Goal: Task Accomplishment & Management: Use online tool/utility

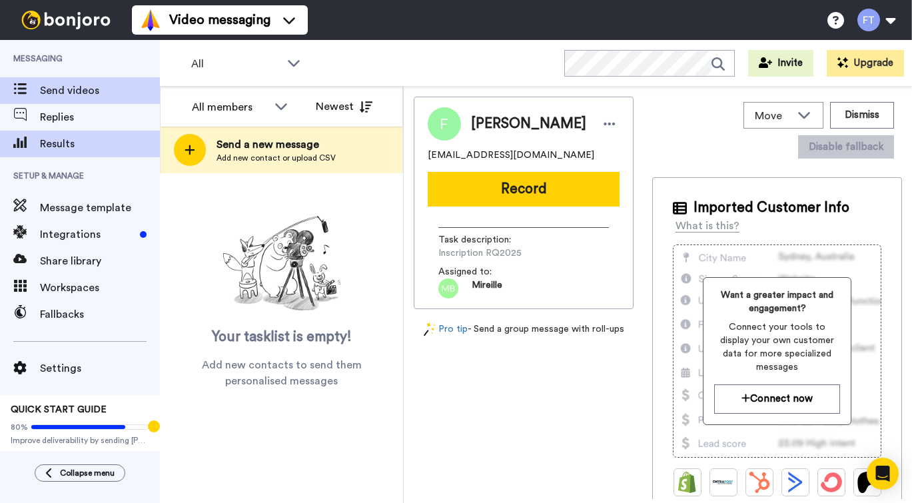
click at [67, 142] on span "Results" at bounding box center [100, 144] width 120 height 16
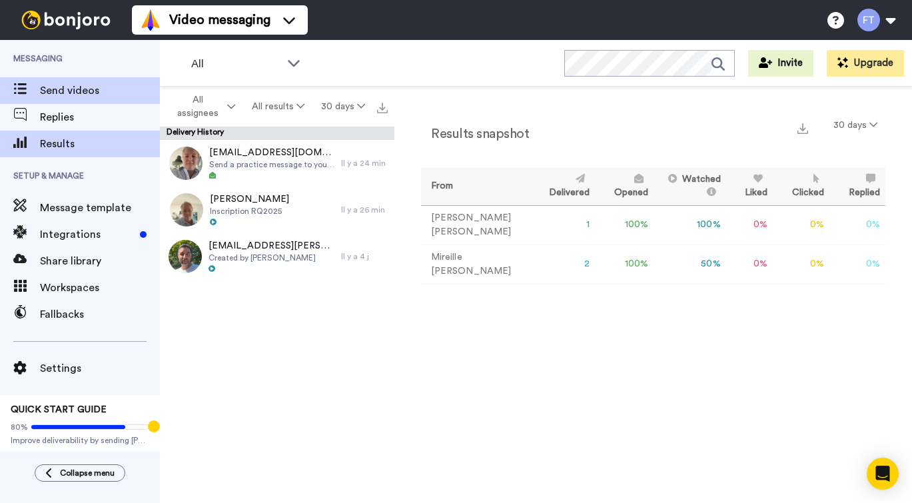
click at [94, 91] on span "Send videos" at bounding box center [100, 91] width 120 height 16
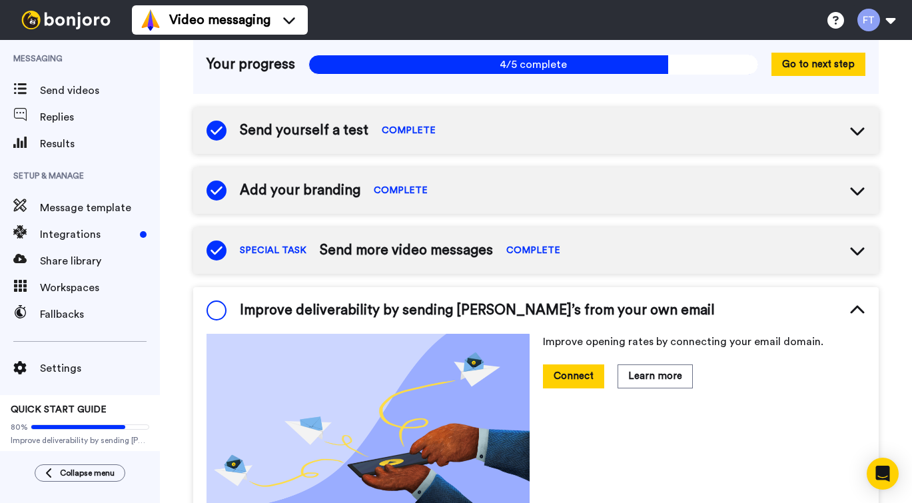
scroll to position [9, 0]
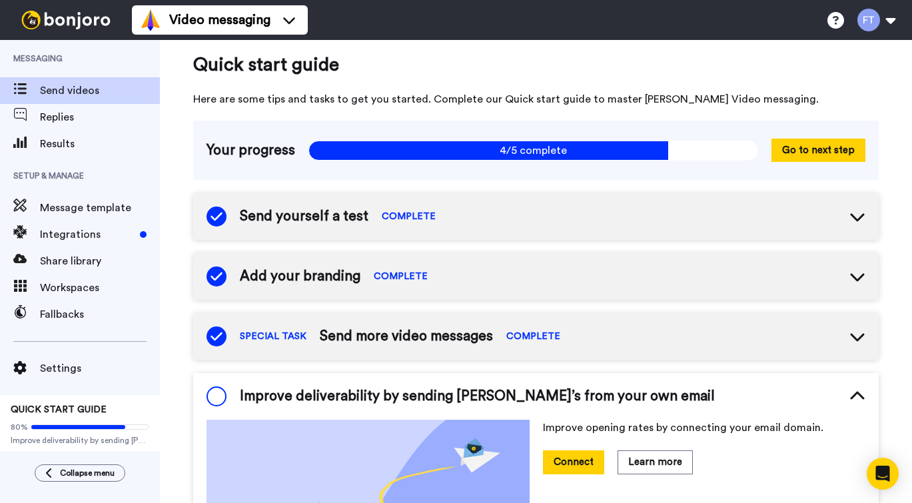
click at [79, 91] on span "Send videos" at bounding box center [100, 91] width 120 height 16
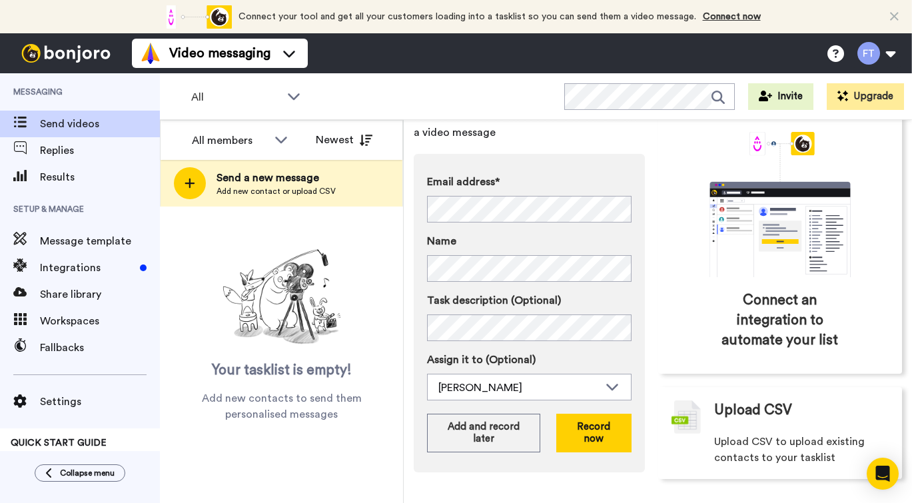
scroll to position [81, 0]
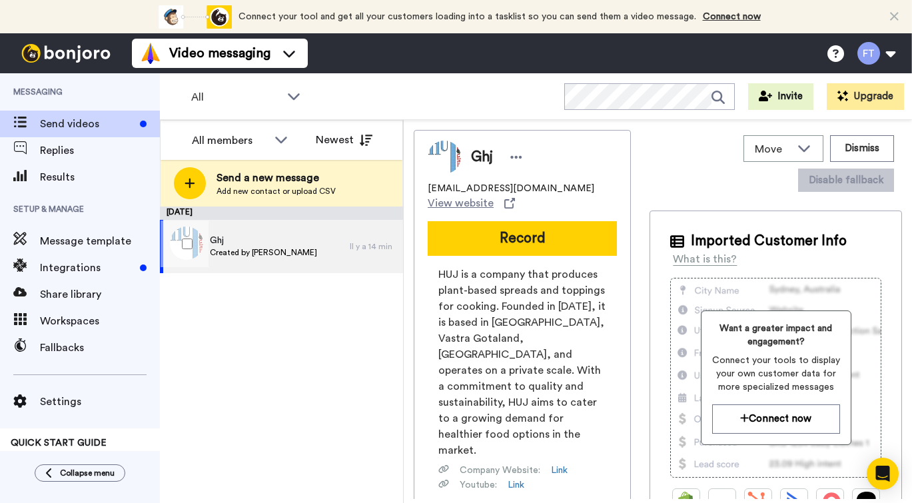
click at [294, 258] on div "Ghj Created by Frédérick Thibeault" at bounding box center [263, 246] width 107 height 25
click at [857, 150] on button "Dismiss" at bounding box center [862, 148] width 64 height 27
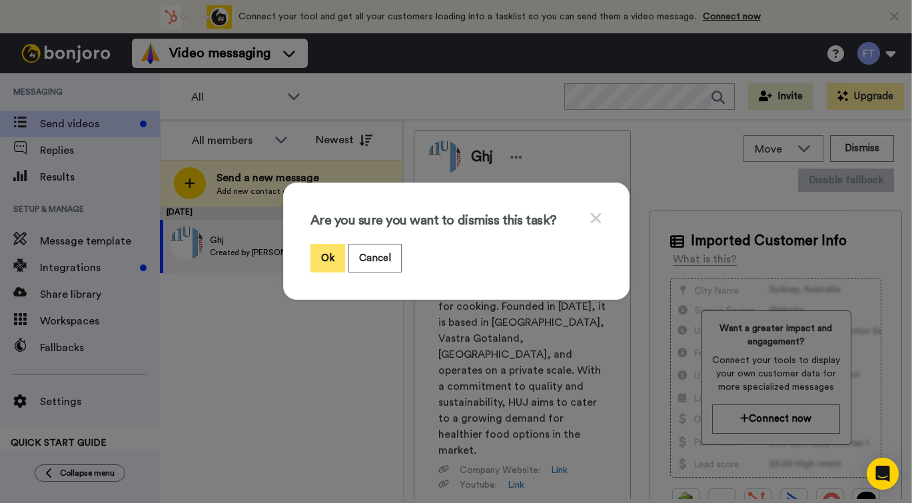
click at [328, 261] on button "Ok" at bounding box center [327, 258] width 35 height 29
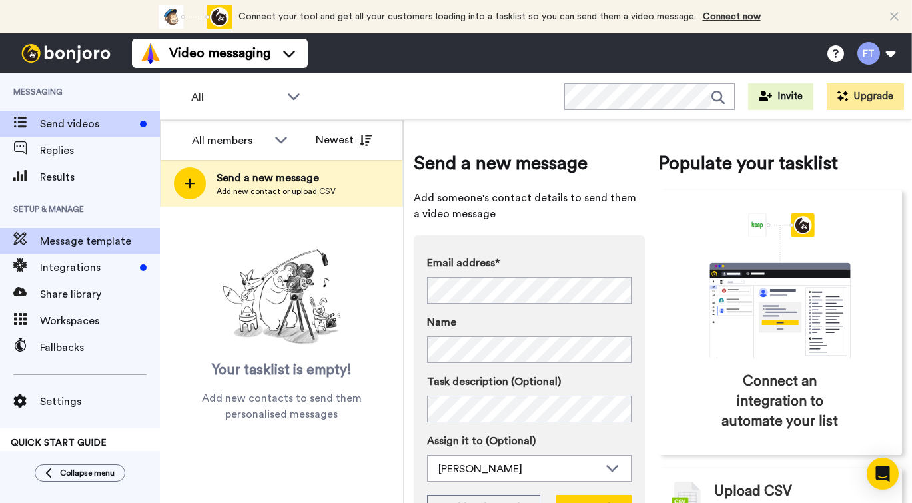
click at [96, 241] on span "Message template" at bounding box center [100, 241] width 120 height 16
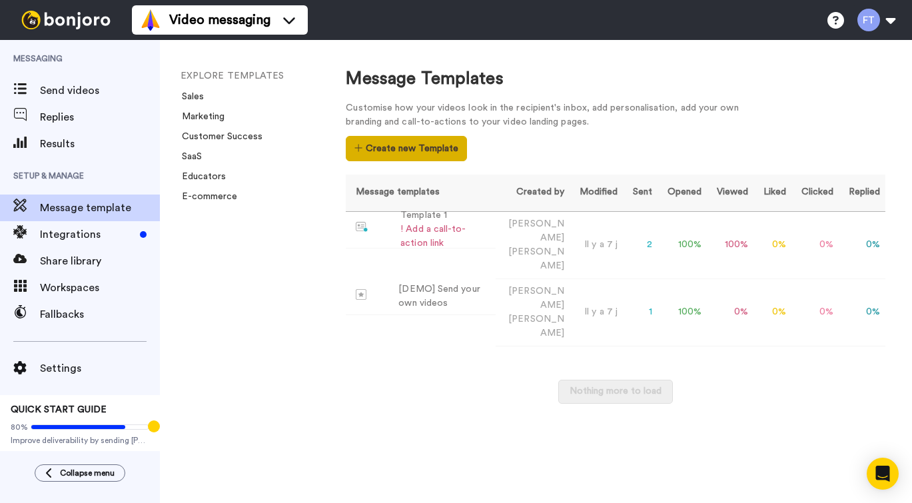
click at [365, 146] on button "Create new Template" at bounding box center [406, 148] width 121 height 25
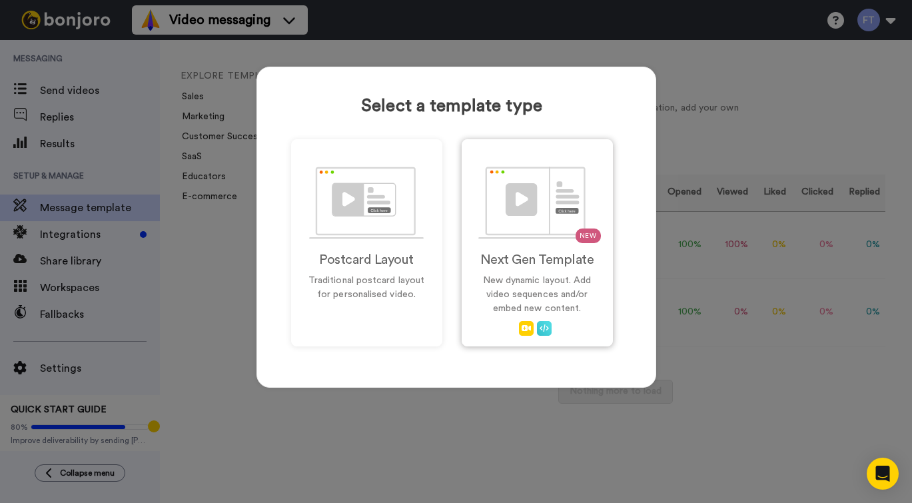
click at [535, 262] on h2 "Next Gen Template" at bounding box center [536, 259] width 123 height 15
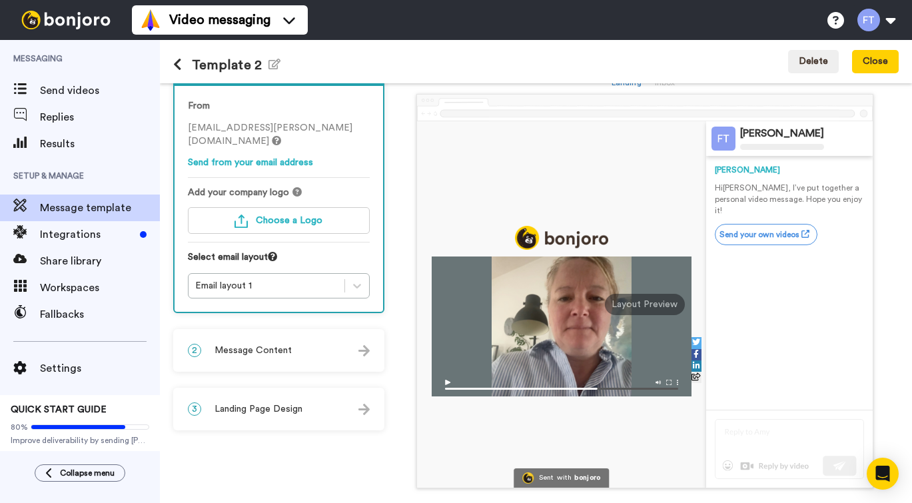
scroll to position [43, 0]
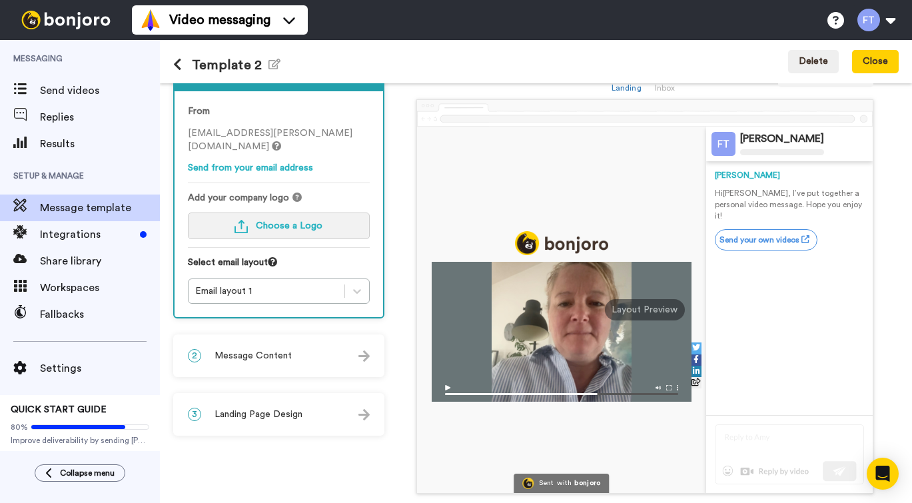
click at [300, 229] on span "Choose a Logo" at bounding box center [289, 225] width 67 height 9
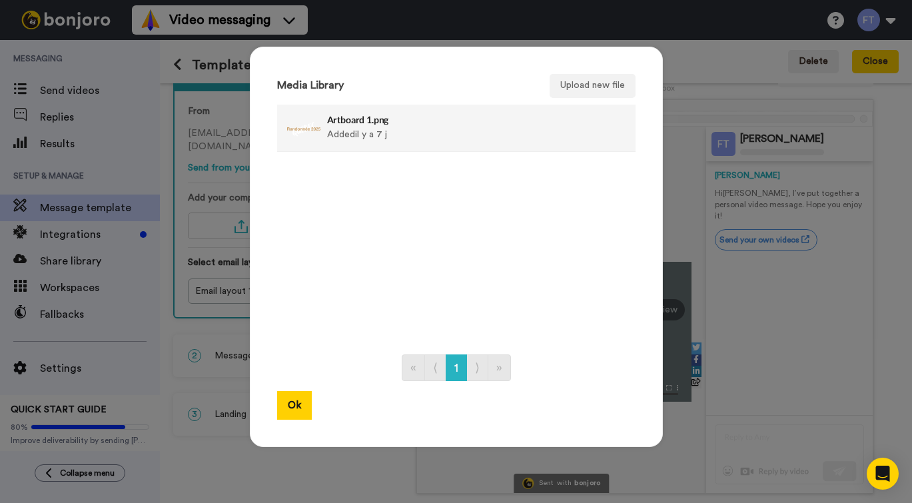
click at [335, 128] on div "Artboard 1.png Added il y a 7 j" at bounding box center [442, 127] width 230 height 33
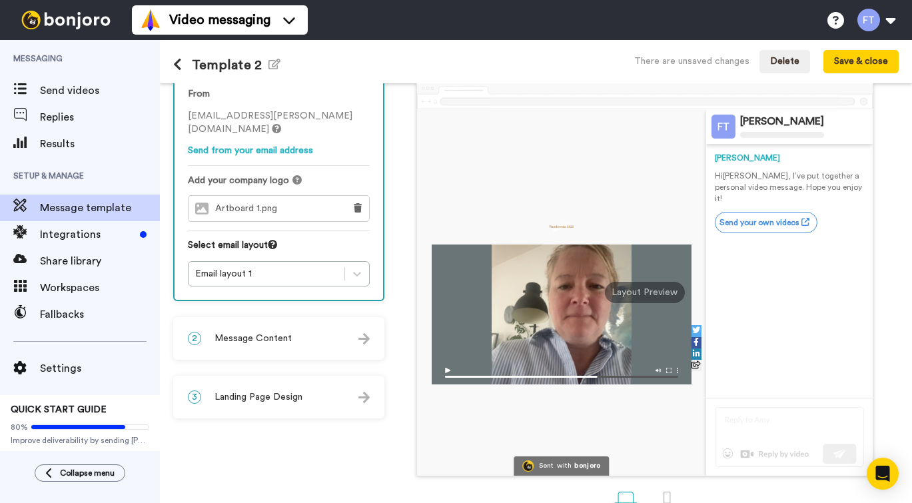
scroll to position [62, 0]
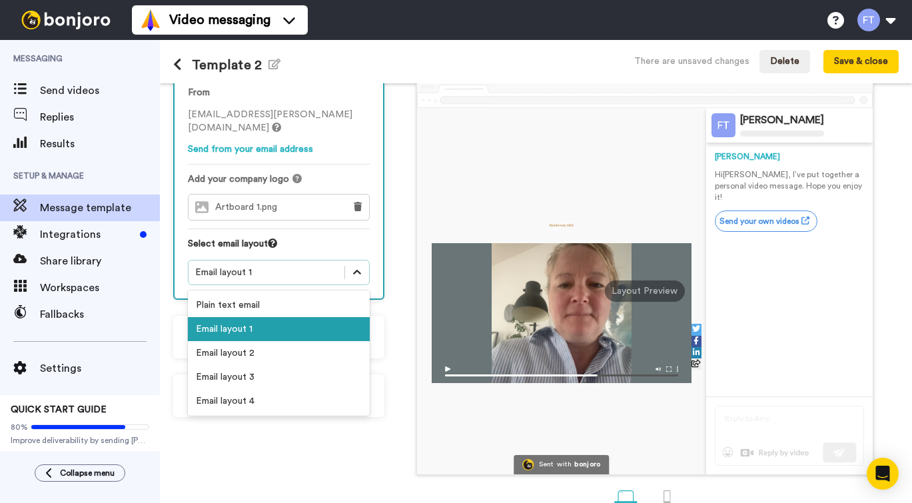
click at [364, 270] on icon at bounding box center [356, 272] width 13 height 13
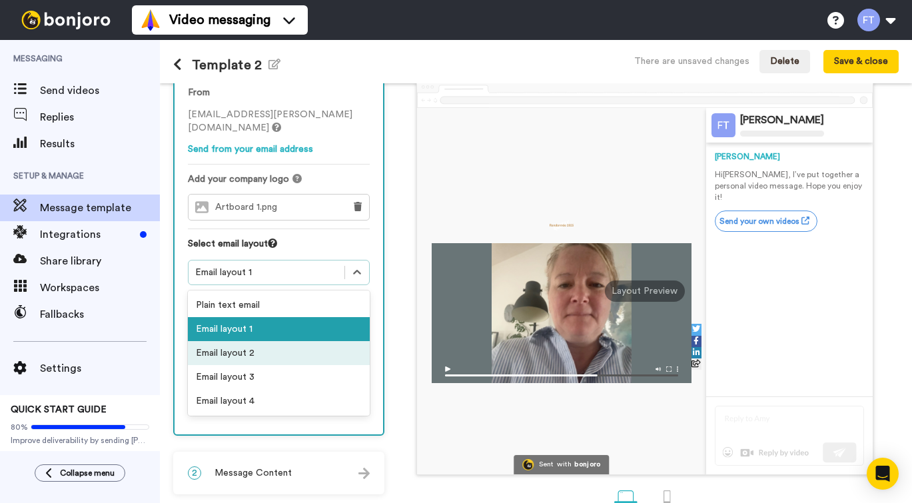
click at [333, 350] on div "Email layout 2" at bounding box center [279, 353] width 182 height 24
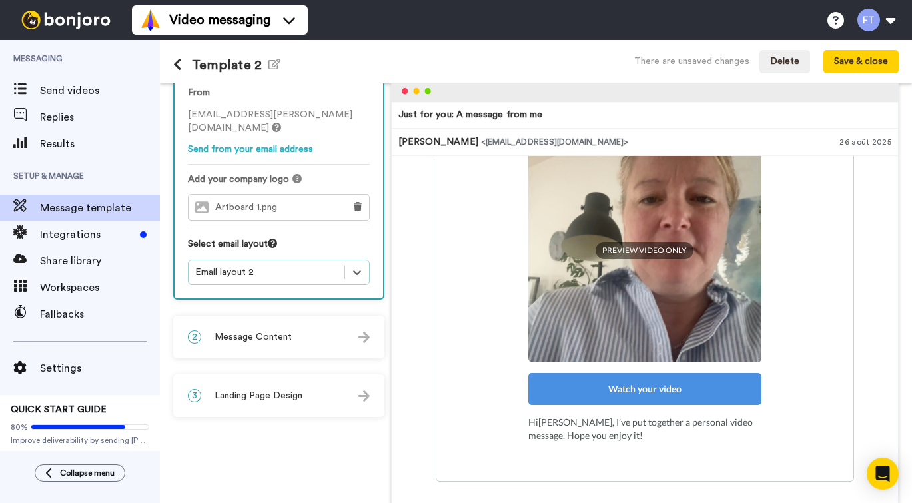
scroll to position [170, 0]
click at [338, 274] on div "Email layout 2" at bounding box center [266, 272] width 142 height 13
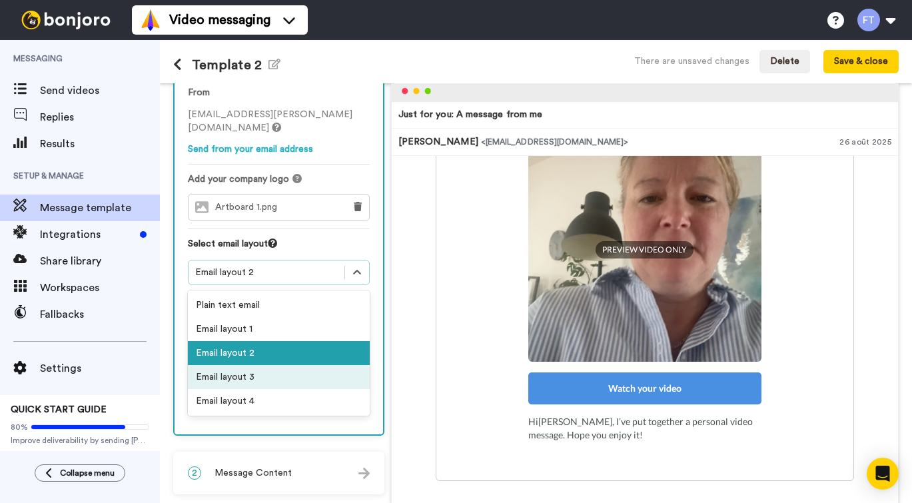
click at [355, 374] on div "Email layout 3" at bounding box center [279, 377] width 182 height 24
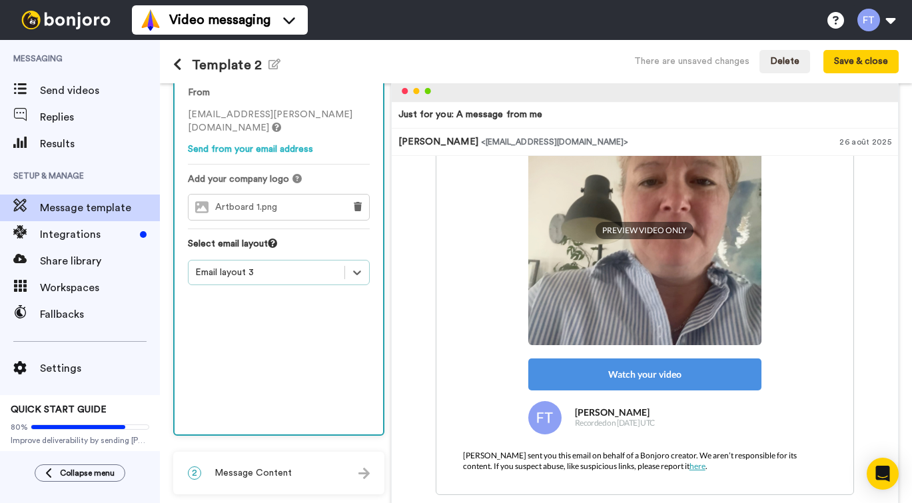
scroll to position [158, 0]
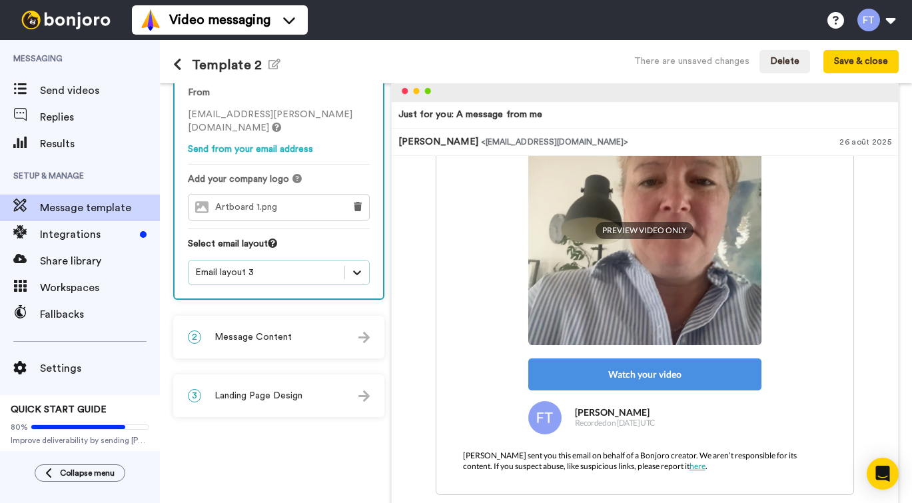
click at [364, 276] on icon at bounding box center [356, 272] width 13 height 13
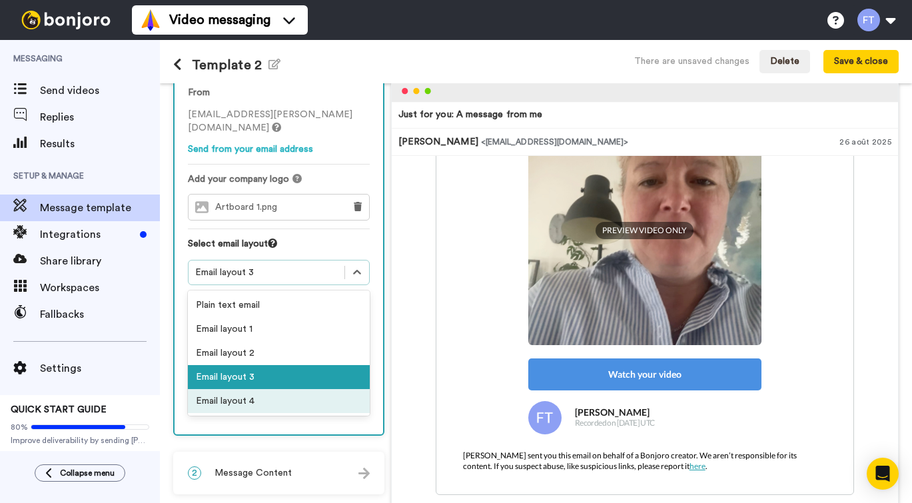
click at [368, 403] on div "Email layout 4" at bounding box center [279, 401] width 182 height 24
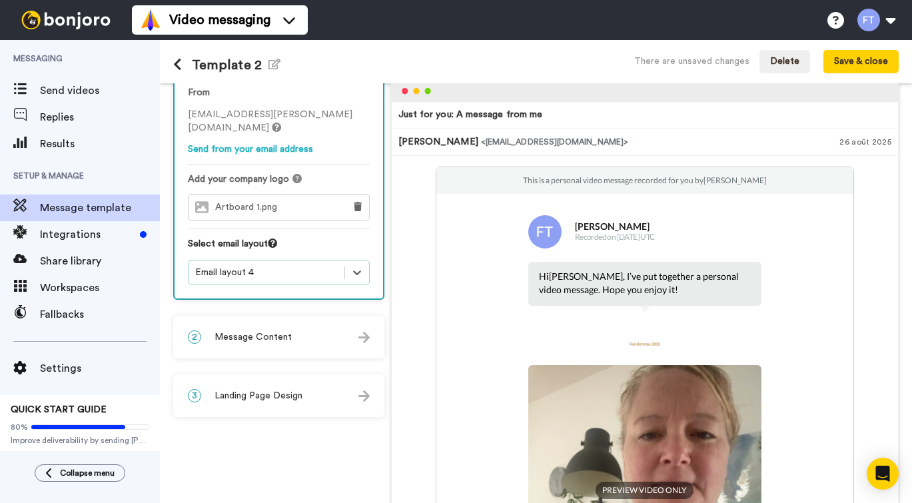
scroll to position [0, 0]
click at [364, 274] on icon at bounding box center [356, 272] width 13 height 13
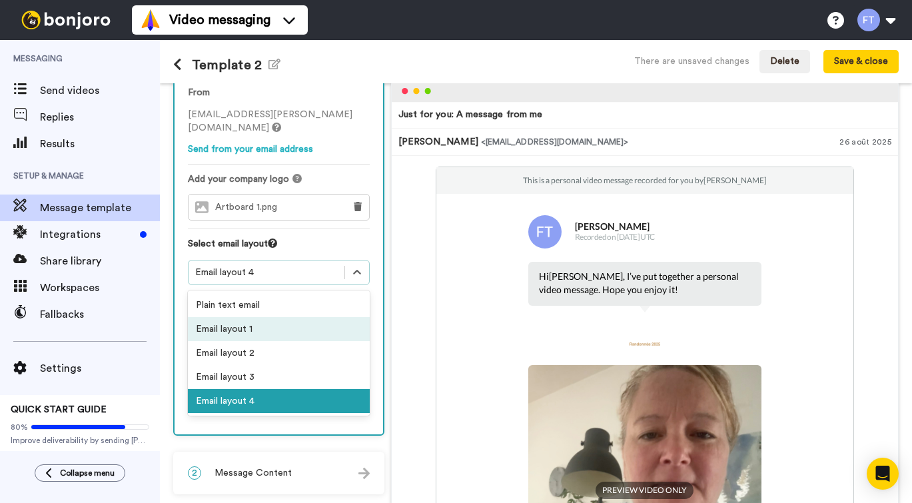
click at [365, 327] on div "Email layout 1" at bounding box center [279, 329] width 182 height 24
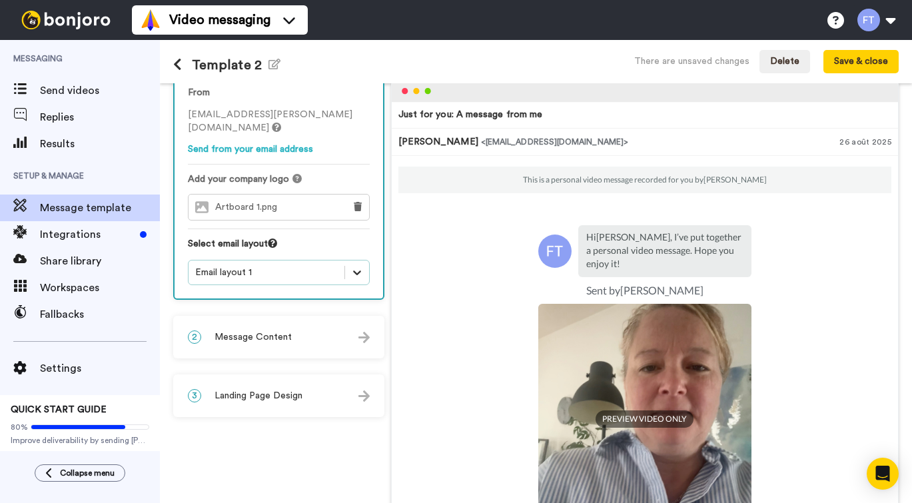
click at [364, 271] on icon at bounding box center [356, 272] width 13 height 13
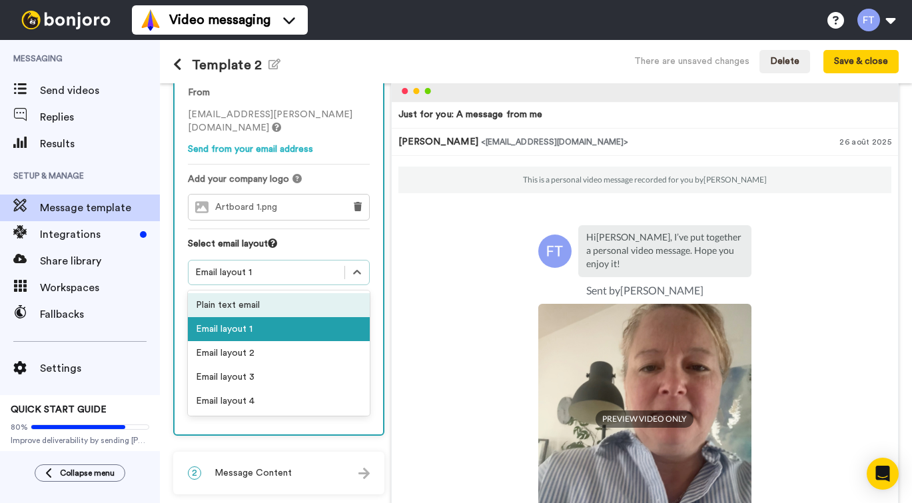
click at [354, 305] on div "Plain text email" at bounding box center [279, 305] width 182 height 24
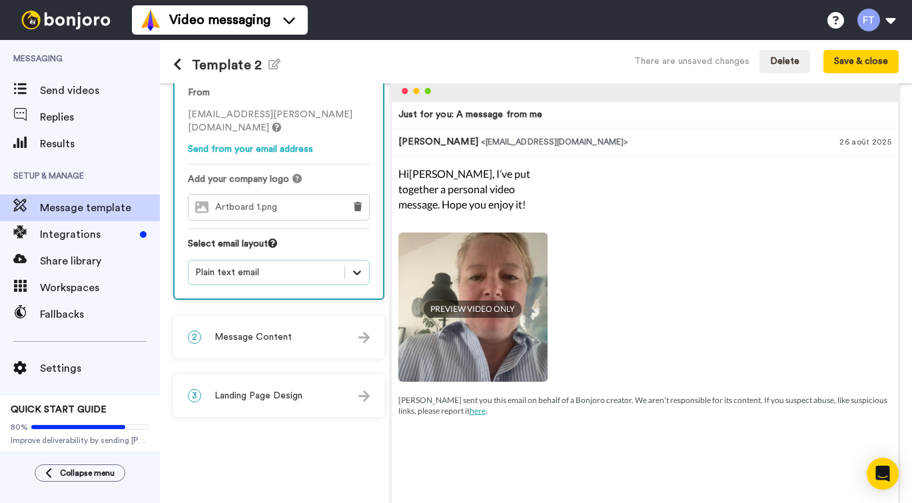
click at [364, 268] on icon at bounding box center [356, 272] width 13 height 13
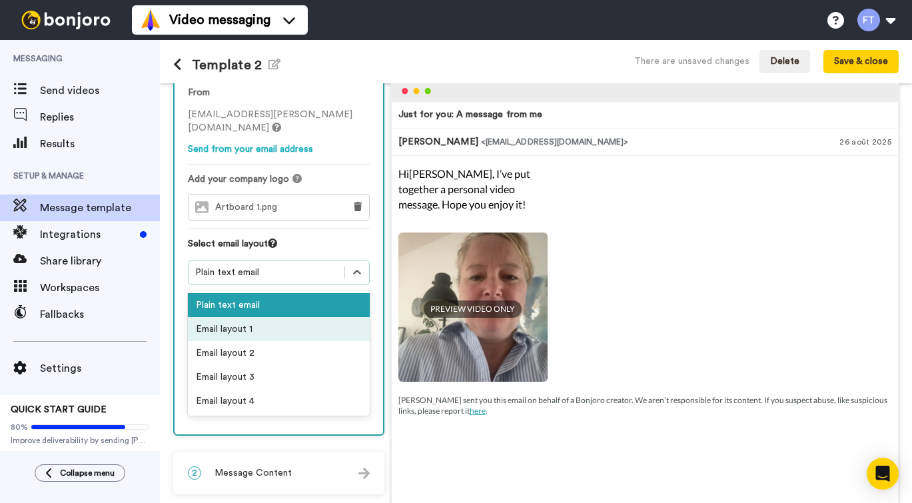
click at [370, 326] on div "Email layout 1" at bounding box center [279, 329] width 182 height 24
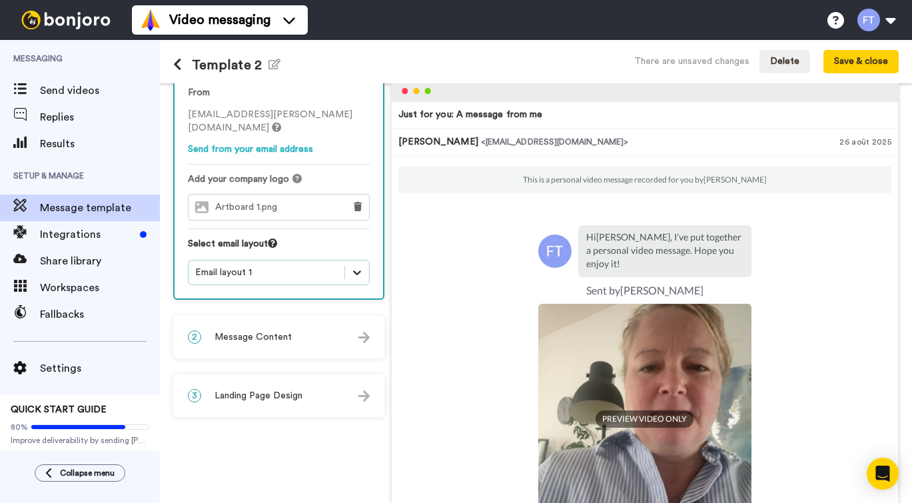
click at [364, 272] on icon at bounding box center [356, 272] width 13 height 13
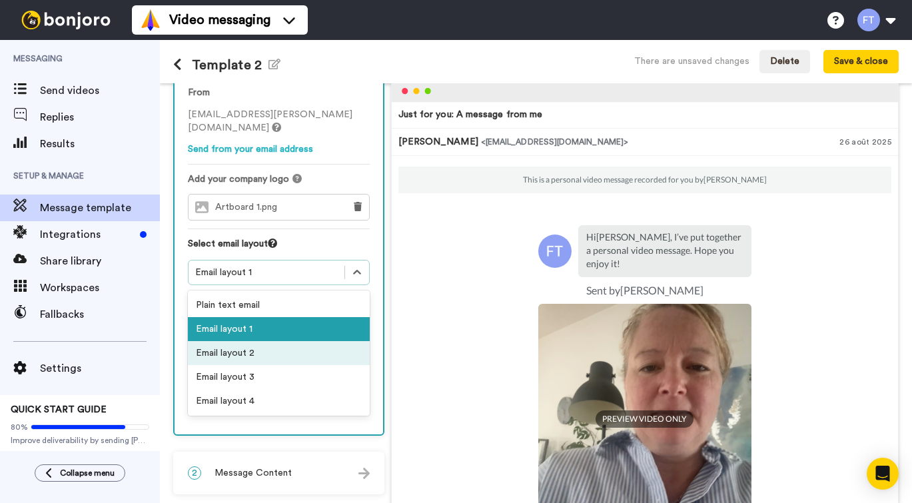
click at [370, 358] on div "Email layout 2" at bounding box center [279, 353] width 182 height 24
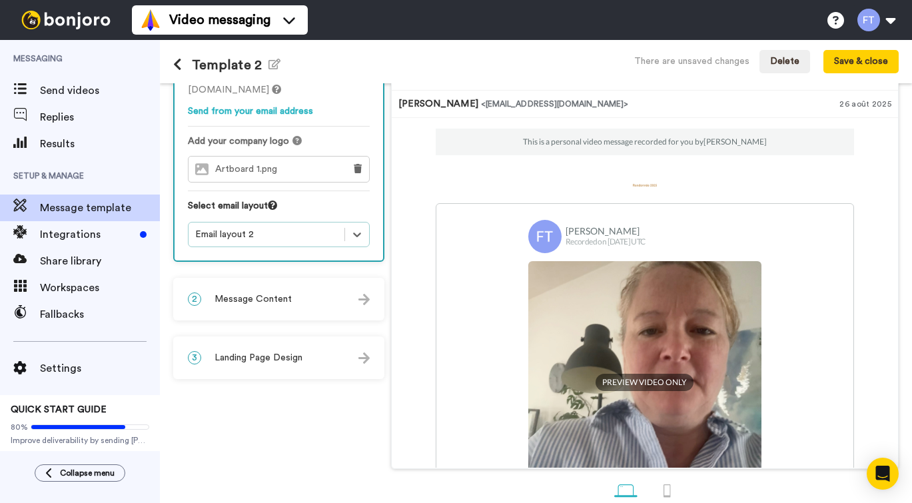
scroll to position [108, 0]
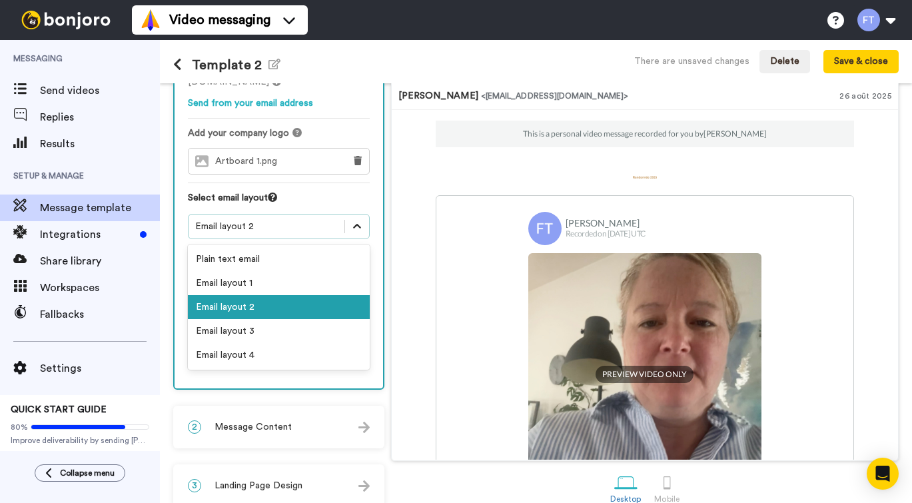
click at [364, 226] on icon at bounding box center [356, 226] width 13 height 13
click at [357, 332] on div "Email layout 3" at bounding box center [279, 331] width 182 height 24
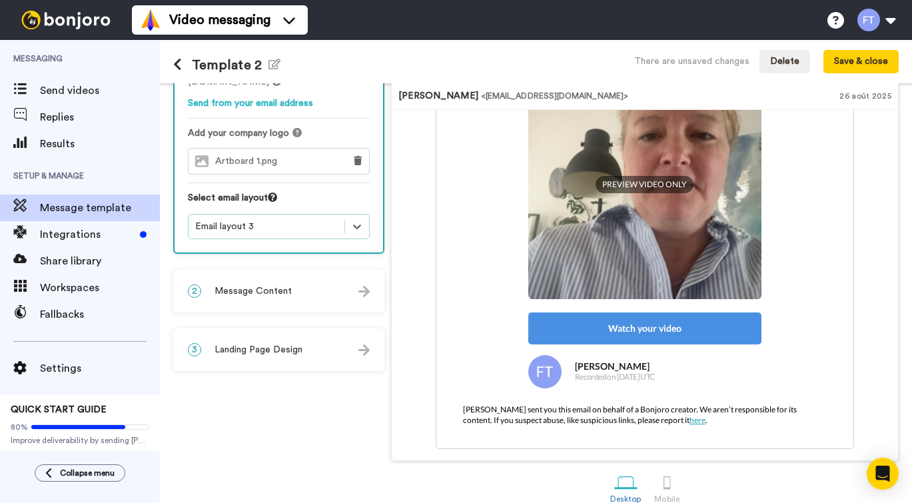
scroll to position [158, 0]
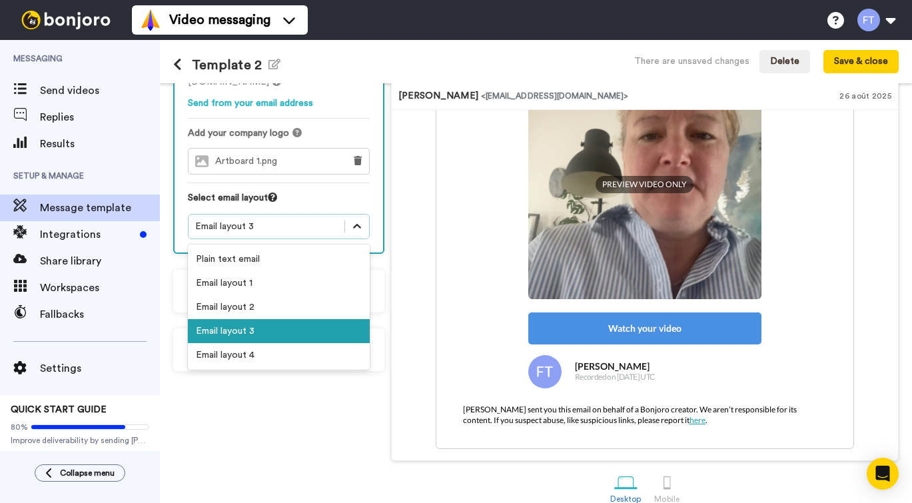
click at [364, 228] on icon at bounding box center [356, 226] width 13 height 13
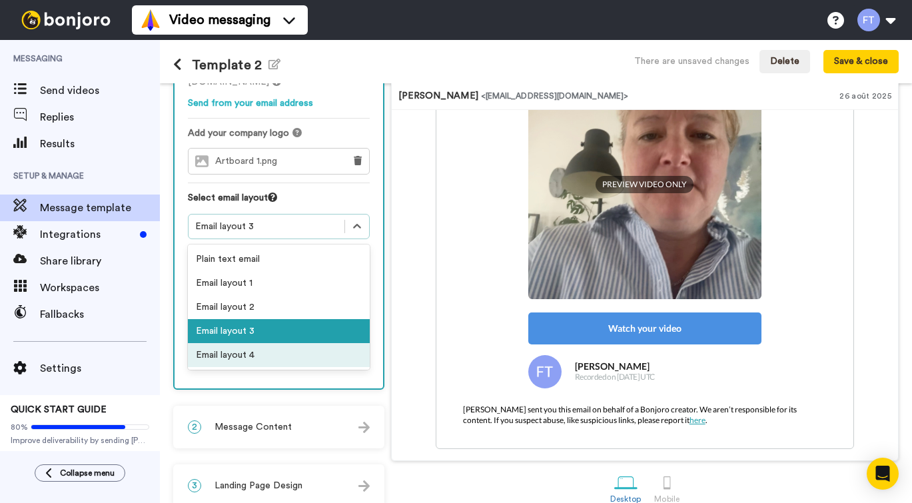
click at [348, 352] on div "Email layout 4" at bounding box center [279, 355] width 182 height 24
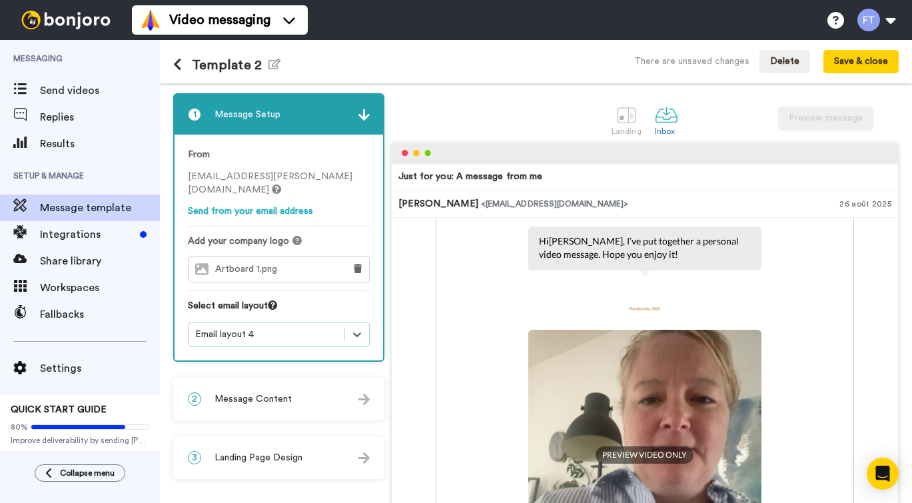
scroll to position [98, 0]
click at [364, 329] on icon at bounding box center [356, 334] width 13 height 13
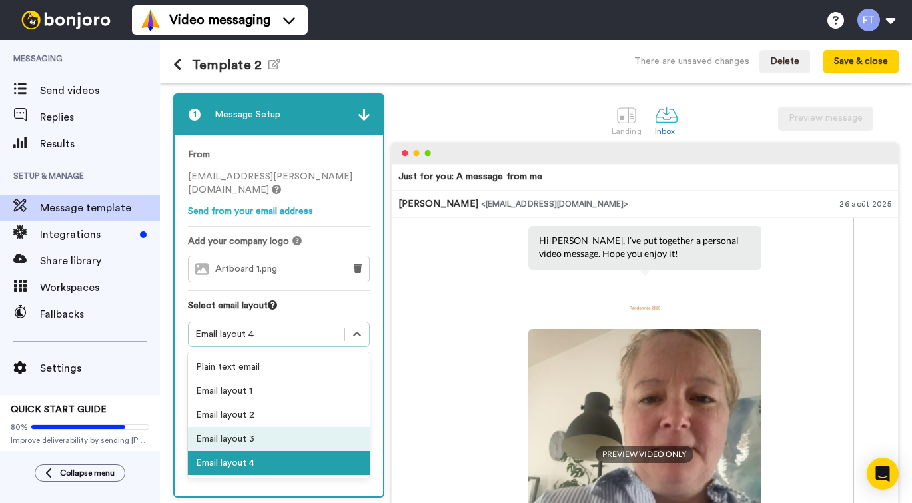
click at [334, 440] on div "Email layout 3" at bounding box center [279, 439] width 182 height 24
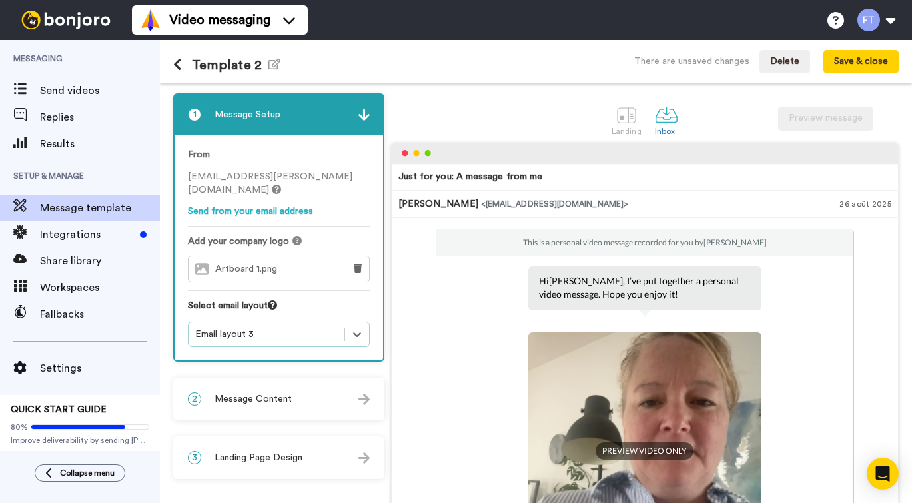
scroll to position [0, 0]
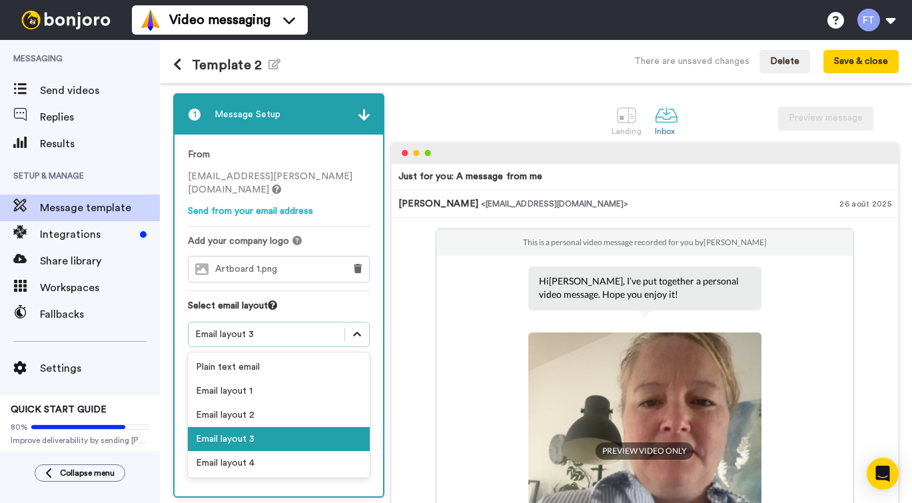
click at [369, 342] on div at bounding box center [357, 334] width 24 height 24
click at [362, 402] on div "Email layout 1" at bounding box center [279, 391] width 182 height 24
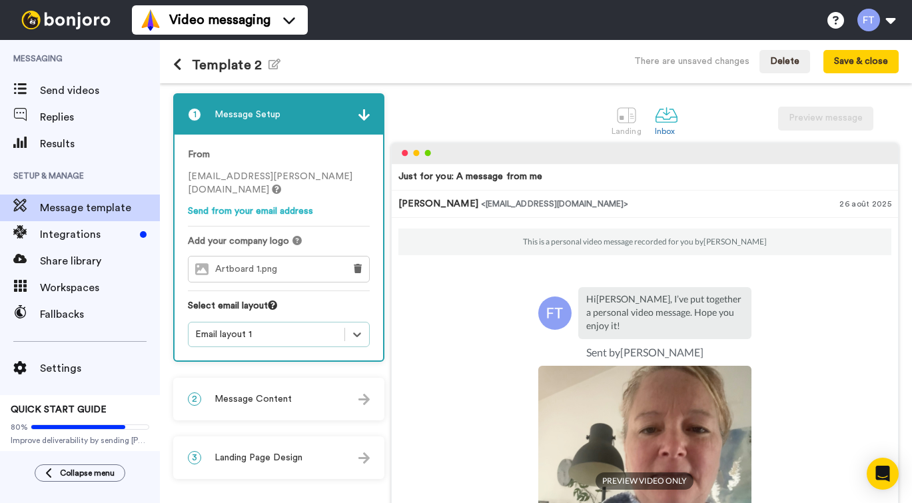
click at [275, 278] on div "Artboard 1.png" at bounding box center [264, 268] width 153 height 25
click at [635, 121] on div at bounding box center [626, 114] width 23 height 23
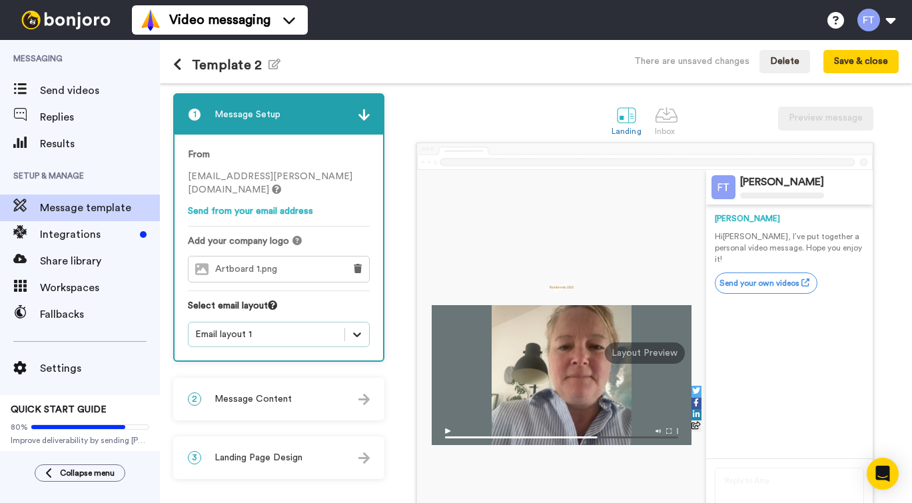
click at [364, 338] on icon at bounding box center [356, 334] width 13 height 13
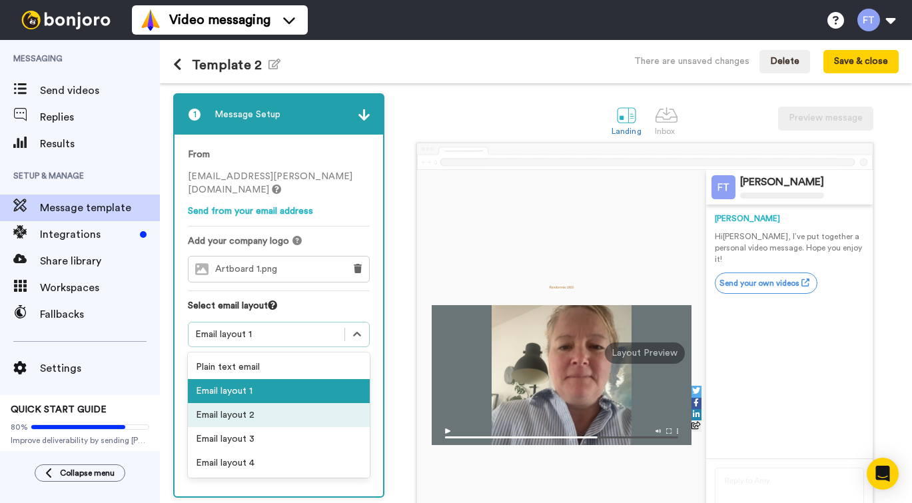
click at [365, 419] on div "Email layout 2" at bounding box center [279, 415] width 182 height 24
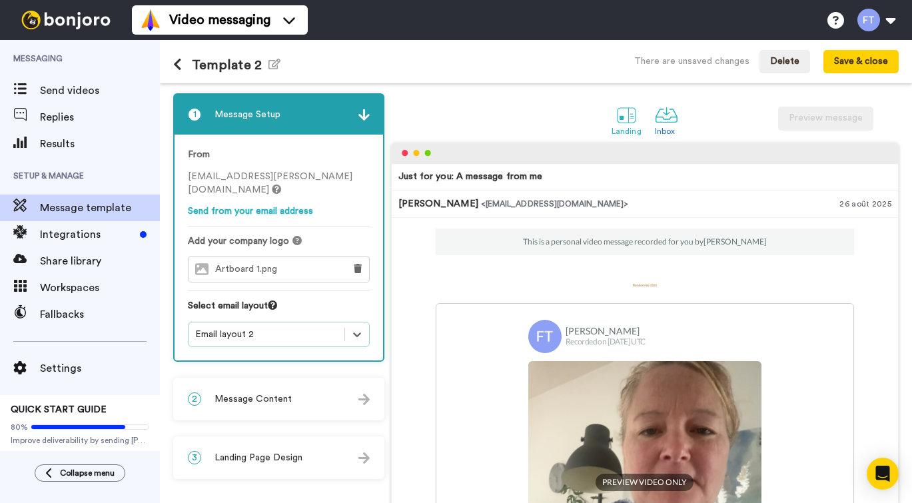
click at [637, 115] on div at bounding box center [626, 114] width 23 height 23
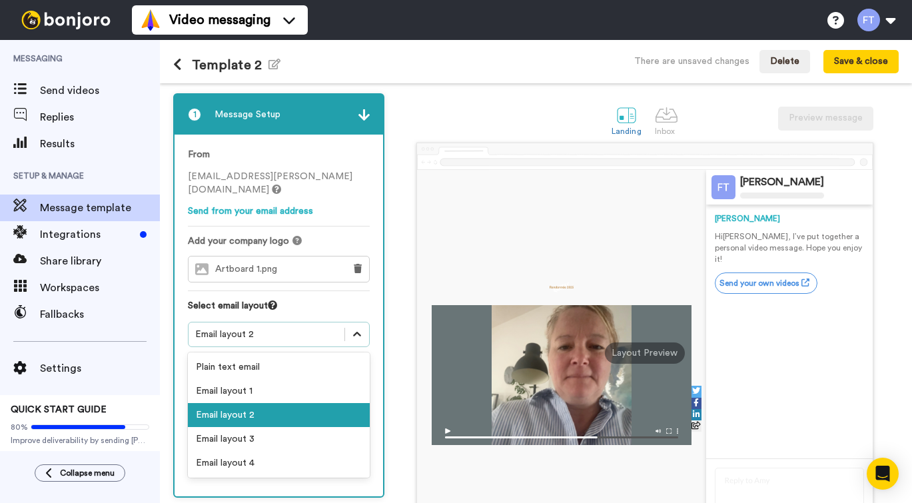
click at [364, 332] on icon at bounding box center [356, 334] width 13 height 13
click at [337, 390] on div "Email layout 1" at bounding box center [279, 391] width 182 height 24
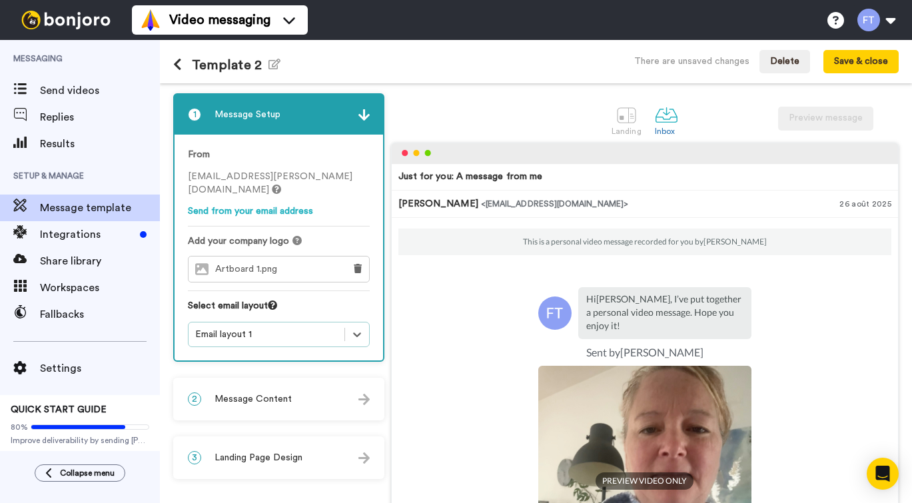
click at [370, 402] on img at bounding box center [363, 399] width 11 height 11
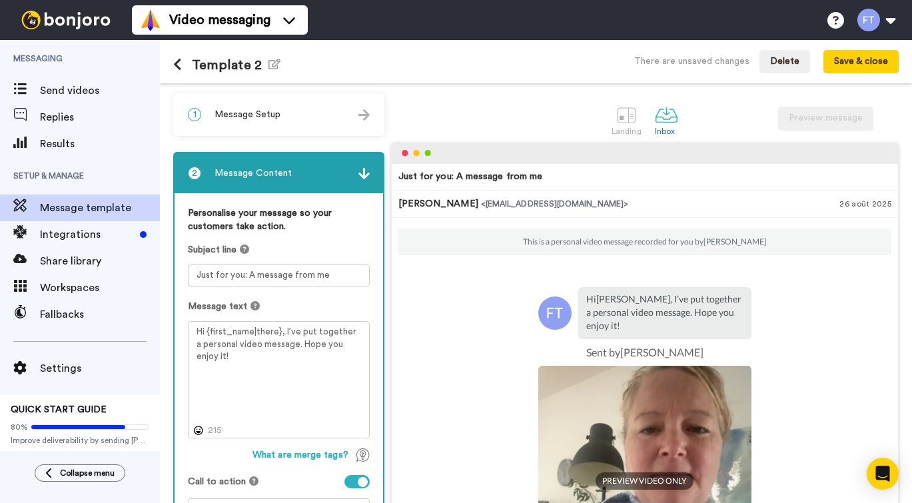
scroll to position [200, 0]
drag, startPoint x: 340, startPoint y: 346, endPoint x: 186, endPoint y: 326, distance: 155.8
click at [186, 326] on div "Personalise your message so your customers take action. Subject line Just for y…" at bounding box center [278, 370] width 208 height 355
paste textarea "Bravo {first_name|there} 🎉 Ton inscription à la Randonnée Québec 2025 est confi…"
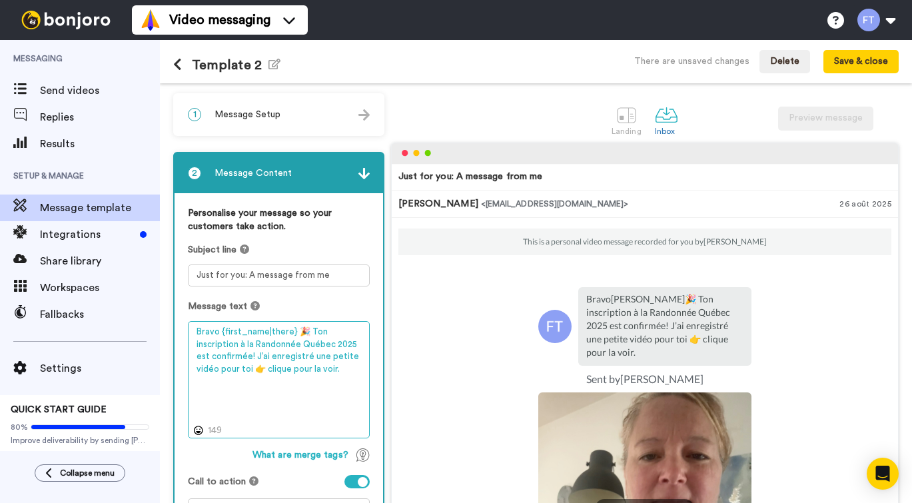
click at [205, 333] on textarea "Bravo {first_name|there} 🎉 Ton inscription à la Randonnée Québec 2025 est confi…" at bounding box center [279, 379] width 182 height 117
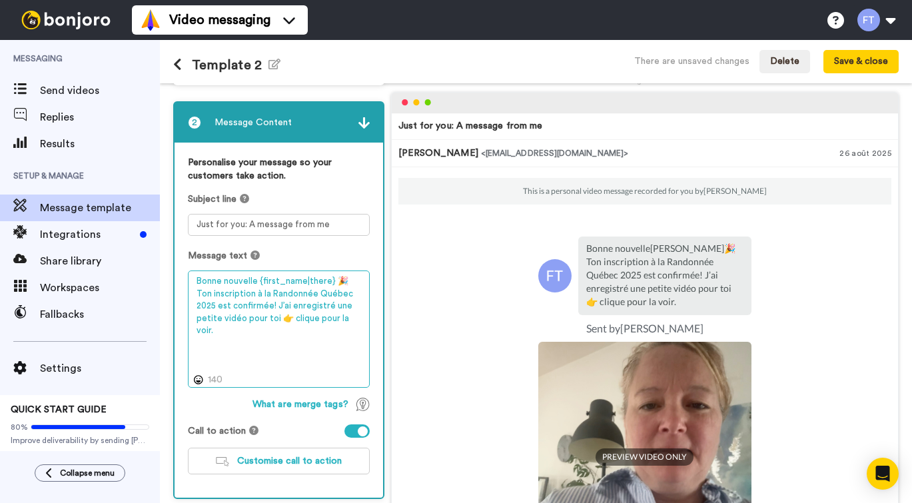
scroll to position [55, 0]
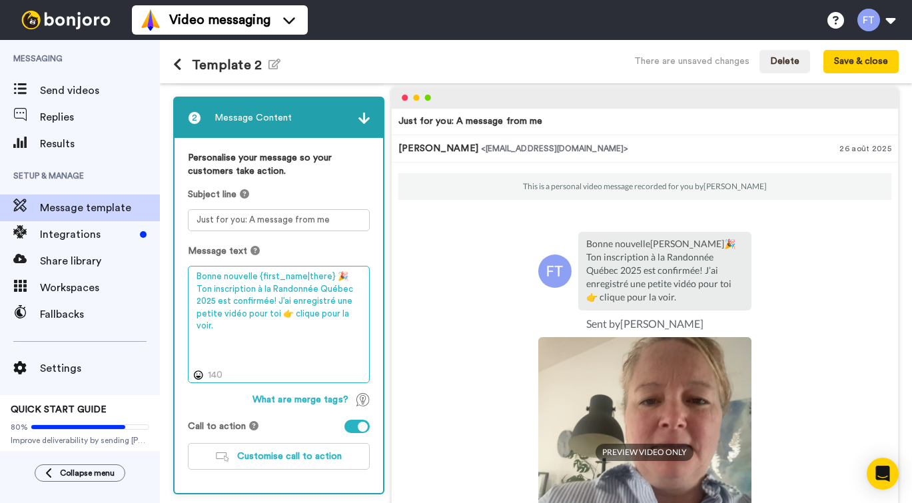
click at [213, 314] on textarea "Bonne nouvelle {first_name|there} 🎉 Ton inscription à la Randonnée Québec 2025 …" at bounding box center [279, 324] width 182 height 117
drag, startPoint x: 218, startPoint y: 314, endPoint x: 209, endPoint y: 314, distance: 8.7
click at [209, 314] on textarea "Bonne nouvelle {first_name|there} 🎉 Ton inscription à la Randonnée Québec 2025 …" at bounding box center [279, 324] width 182 height 117
paste textarea "👇"
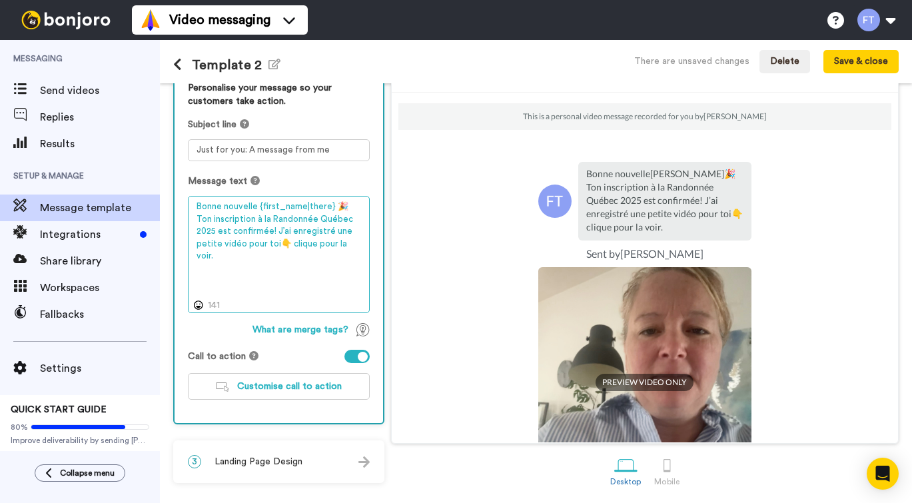
scroll to position [127, 0]
click at [322, 208] on textarea "Bonne nouvelle {first_name|there} 🎉 Ton inscription à la Randonnée Québec 2025 …" at bounding box center [279, 254] width 182 height 117
click at [328, 206] on textarea "Bonne nouvelle {first_name|there} 🎉 Ton inscription à la Randonnée Québec 2025 …" at bounding box center [279, 254] width 182 height 117
click at [358, 272] on textarea "Bonne nouvelle {first_name|!} 🎉 Ton inscription à la Randonnée Québec 2025 est …" at bounding box center [279, 254] width 182 height 117
drag, startPoint x: 256, startPoint y: 243, endPoint x: 186, endPoint y: 200, distance: 81.9
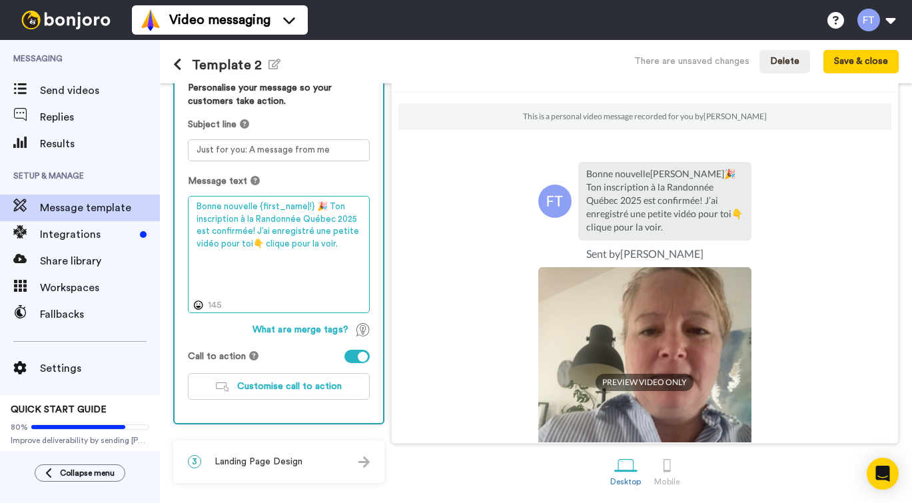
click at [186, 200] on div "Personalise your message so your customers take action. Subject line Just for y…" at bounding box center [278, 245] width 208 height 355
type textarea "Bonne nouvelle {first_name|!} 🎉 Ton inscription à la Randonnée Québec 2025 est …"
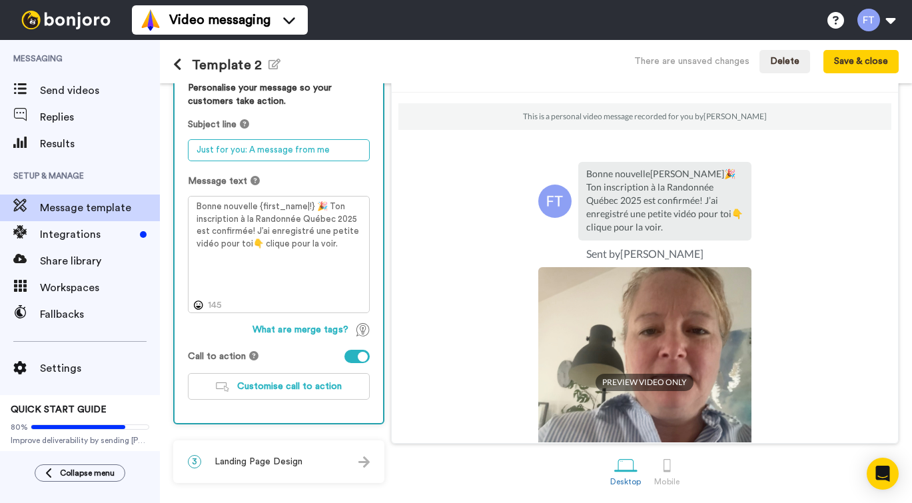
drag, startPoint x: 196, startPoint y: 149, endPoint x: 348, endPoint y: 151, distance: 151.8
click at [348, 151] on textarea "Just for you: A message from me" at bounding box center [279, 150] width 182 height 22
paste textarea "🚗 Une petite vidéo rien que pour toi 👇"
click at [210, 147] on textarea "🚗 Une petite vidéo rien que pour toi 👇" at bounding box center [279, 150] width 182 height 22
paste textarea "⚡"
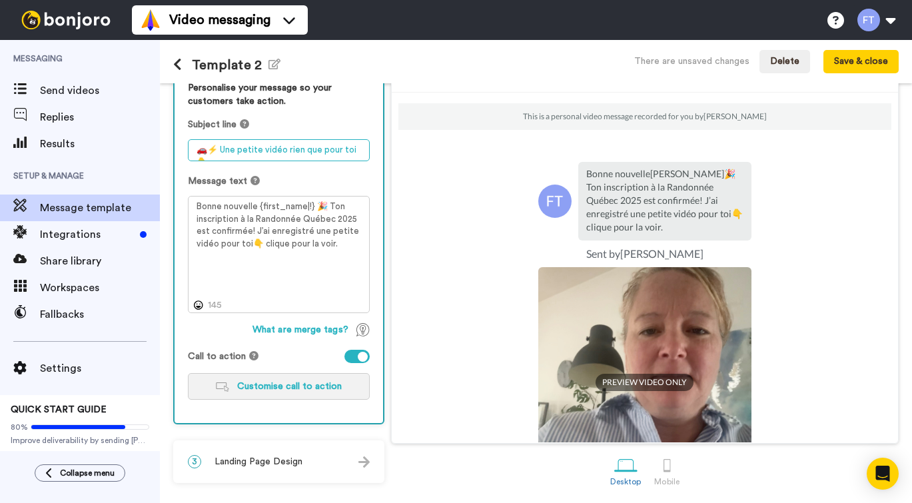
type textarea "🚗⚡ Une petite vidéo rien que pour toi 👇"
click at [310, 382] on span "Customise call to action" at bounding box center [289, 386] width 105 height 9
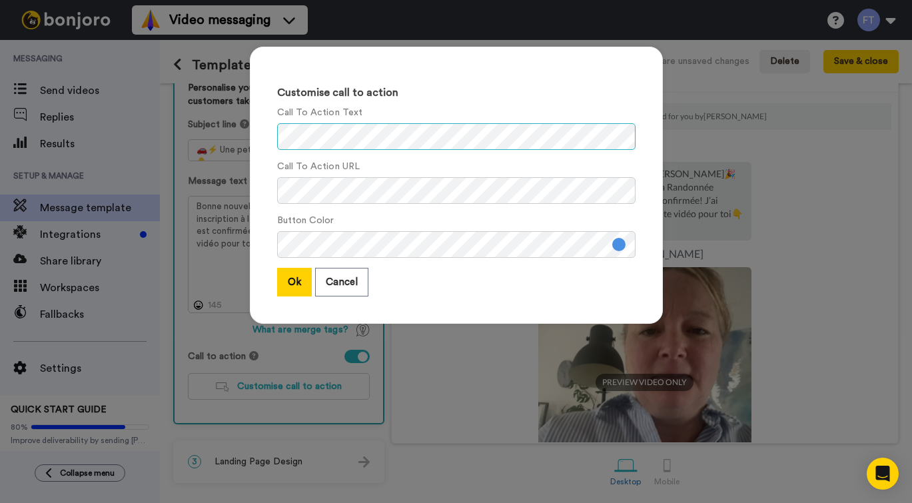
click at [254, 135] on div "Customise call to action Call To Action Text Call To Action URL Button Color Ok…" at bounding box center [456, 185] width 413 height 277
click at [352, 283] on button "Cancel" at bounding box center [341, 282] width 53 height 29
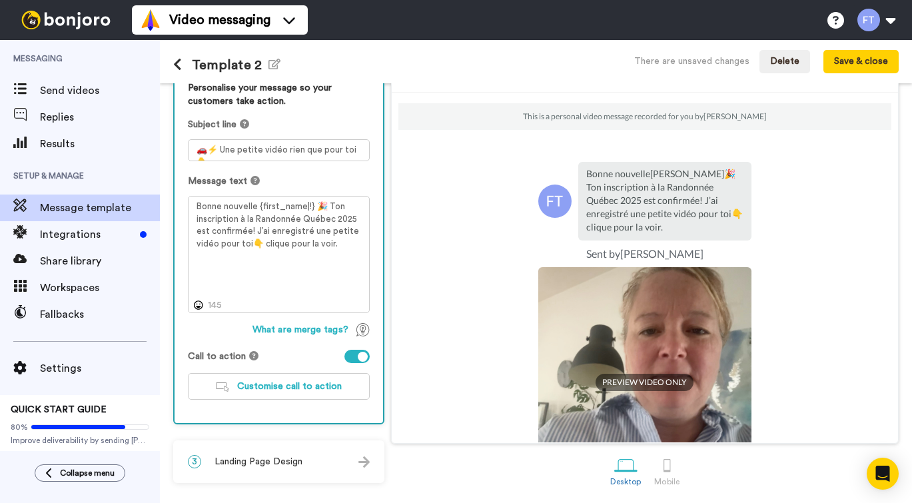
click at [252, 353] on icon at bounding box center [253, 355] width 9 height 9
click at [254, 356] on icon at bounding box center [253, 355] width 9 height 9
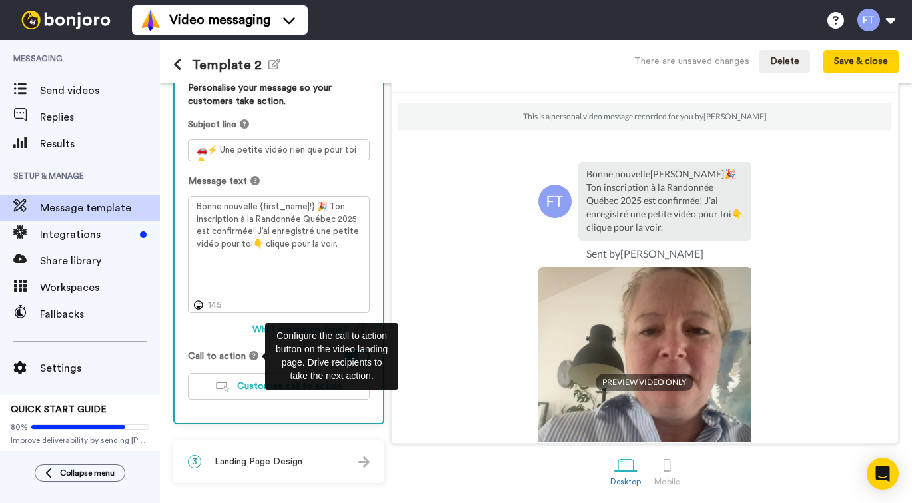
click at [235, 330] on div "What are merge tags?" at bounding box center [279, 329] width 182 height 13
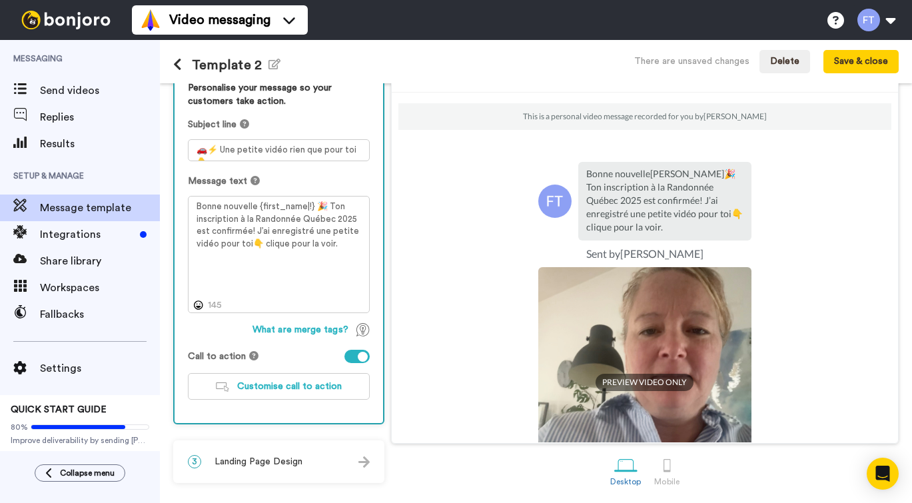
click at [368, 354] on div at bounding box center [363, 357] width 10 height 10
click at [370, 354] on div at bounding box center [356, 356] width 25 height 13
click at [291, 386] on span "Customise call to action" at bounding box center [289, 386] width 105 height 9
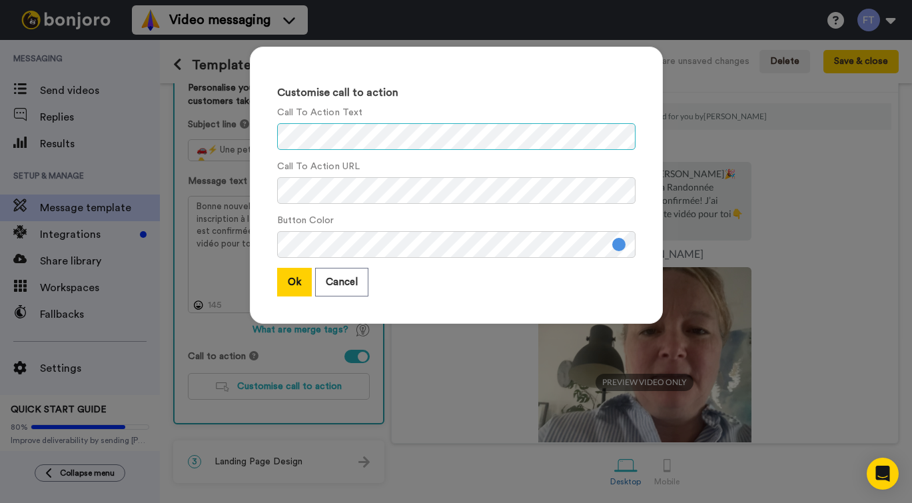
click at [232, 137] on div "Customise call to action Call To Action Text Call To Action URL Button Color Ok…" at bounding box center [456, 251] width 912 height 503
click at [238, 192] on div "Customise call to action Call To Action Text Call To Action URL Button Color Ok…" at bounding box center [455, 191] width 439 height 317
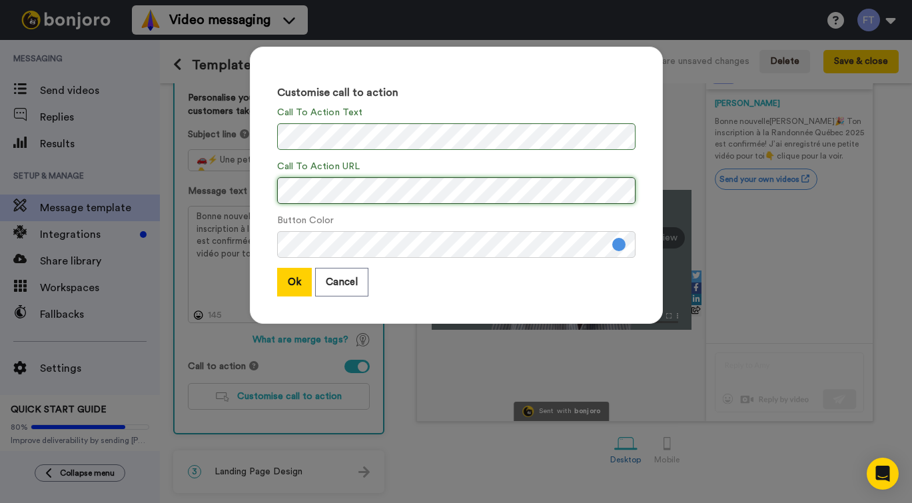
scroll to position [115, 0]
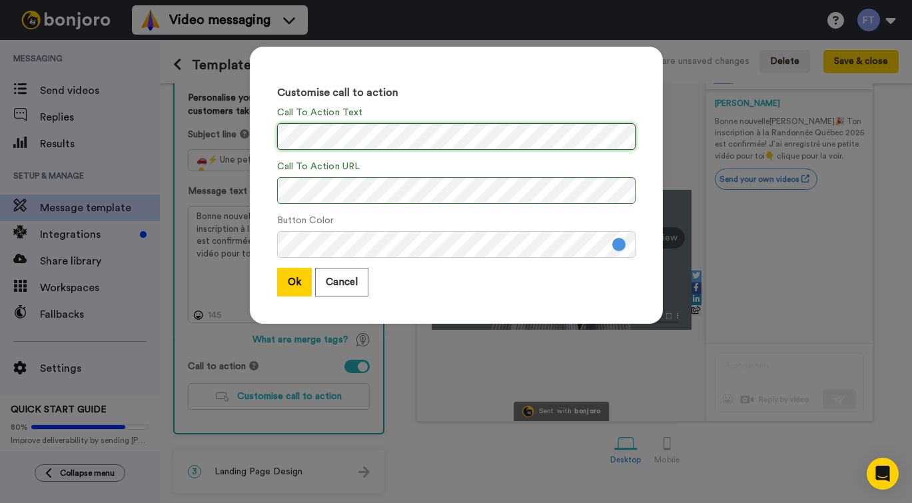
click at [237, 139] on div "Customise call to action Call To Action Text Call To Action URL Button Color Ok…" at bounding box center [455, 191] width 439 height 317
click at [684, 178] on div "Customise call to action Call To Action Text Call To Action URL Button Color Ok…" at bounding box center [456, 251] width 912 height 503
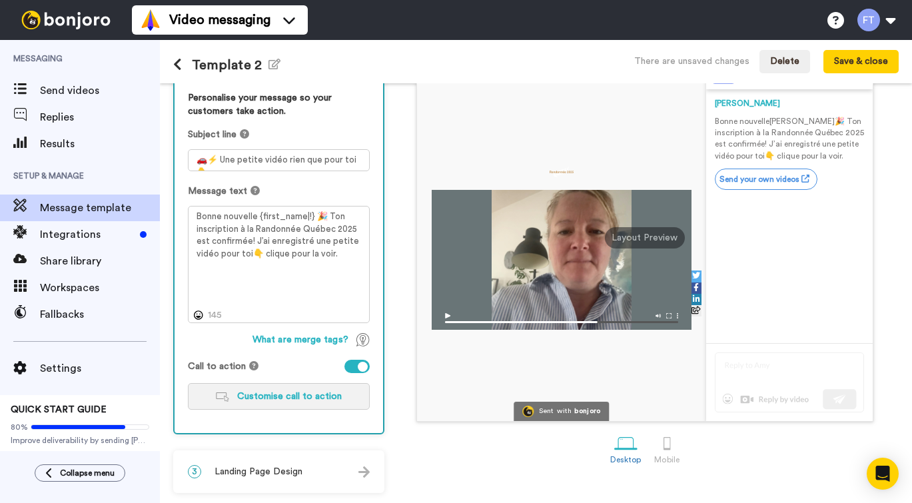
click at [307, 395] on span "Customise call to action" at bounding box center [289, 396] width 105 height 9
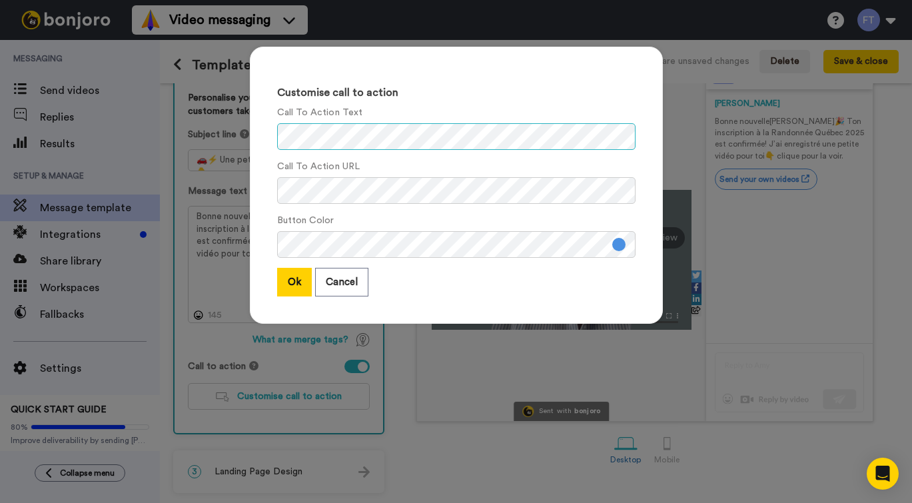
click at [220, 135] on div "Customise call to action Call To Action Text Call To Action URL Button Color Ok…" at bounding box center [456, 251] width 912 height 503
click at [242, 188] on div "Customise call to action Call To Action Text Call To Action URL Button Color Ok…" at bounding box center [455, 191] width 439 height 317
click at [293, 280] on button "Ok" at bounding box center [294, 282] width 35 height 29
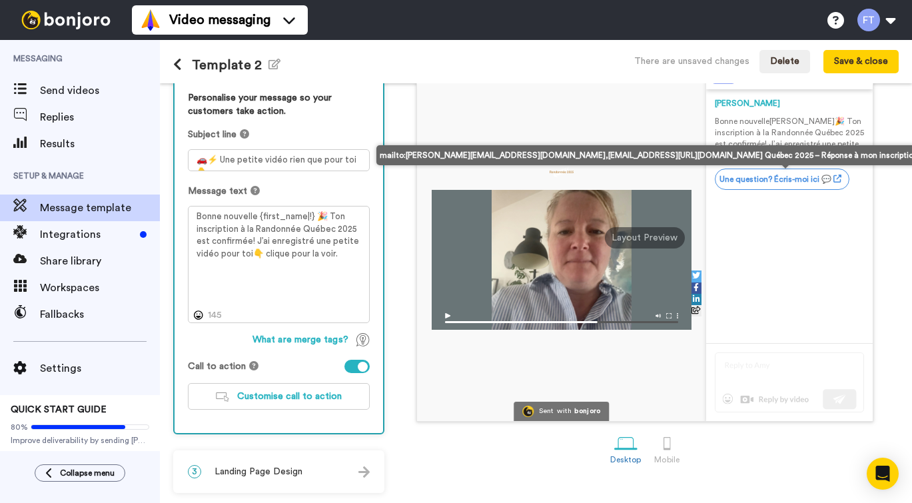
click at [805, 180] on link "Une question? Écris-moi ici 💬" at bounding box center [781, 178] width 135 height 21
click at [841, 178] on icon at bounding box center [837, 178] width 8 height 8
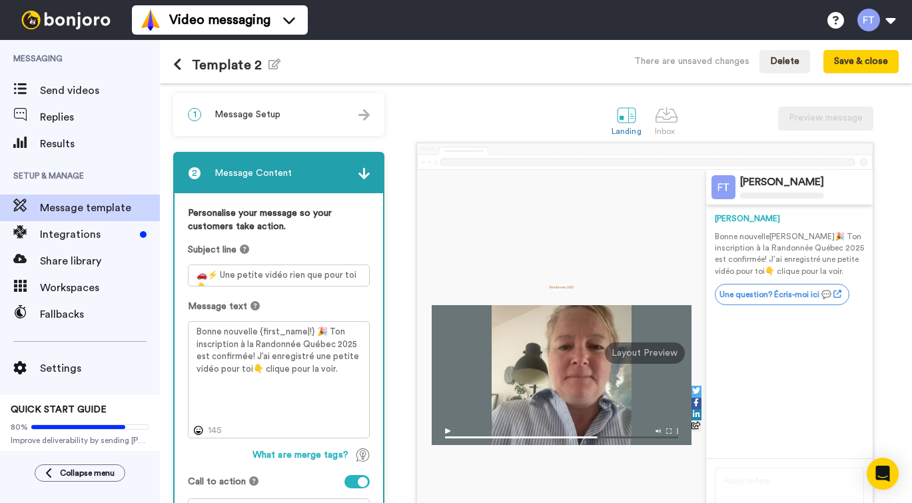
scroll to position [0, 0]
click at [383, 112] on div "1 Message Setup" at bounding box center [278, 115] width 208 height 40
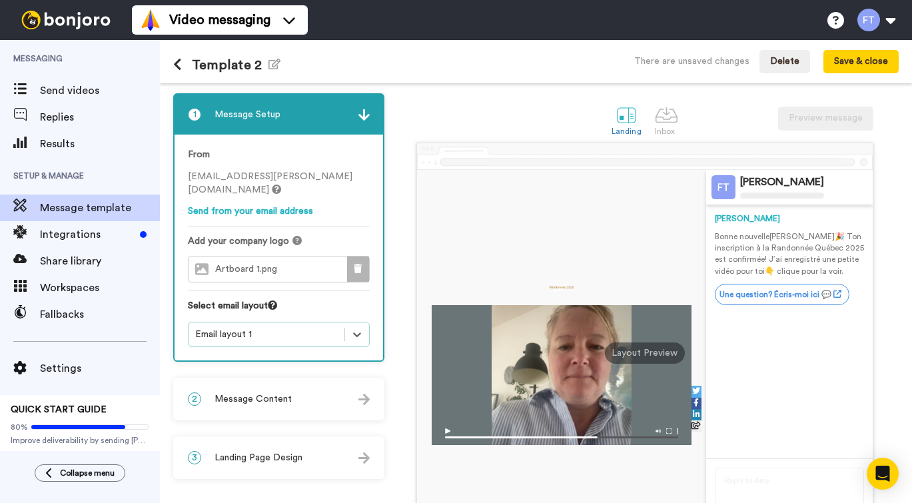
click at [362, 270] on icon at bounding box center [358, 268] width 8 height 9
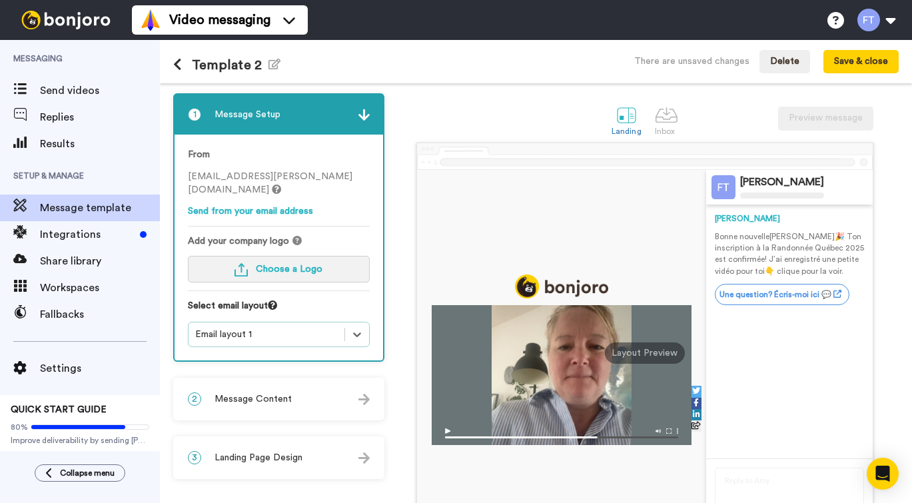
click at [280, 270] on span "Choose a Logo" at bounding box center [289, 268] width 67 height 9
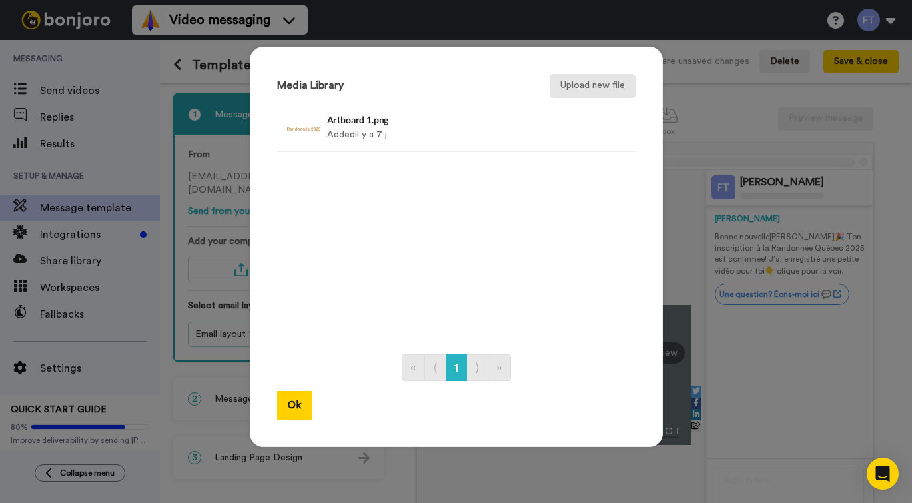
click at [579, 87] on button "Upload new file" at bounding box center [592, 86] width 86 height 24
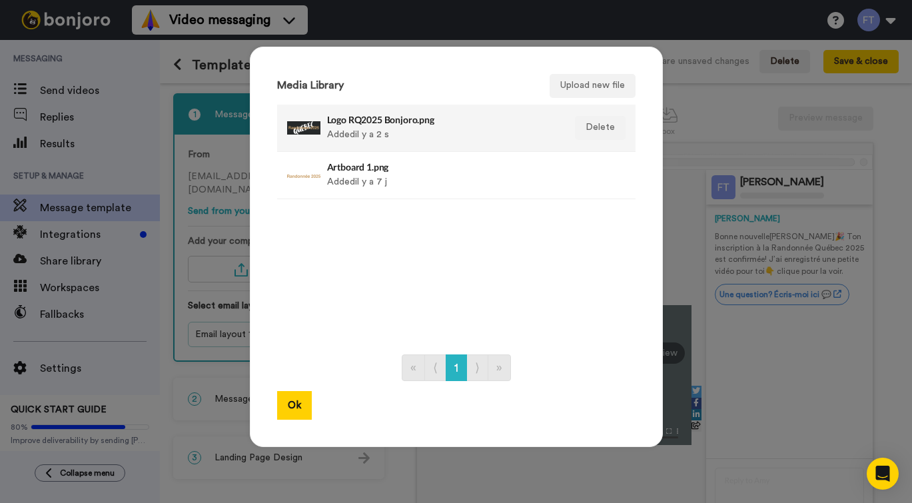
click at [382, 125] on div "Logo RQ2025 Bonjoro.png Added il y a 2 s" at bounding box center [442, 127] width 230 height 33
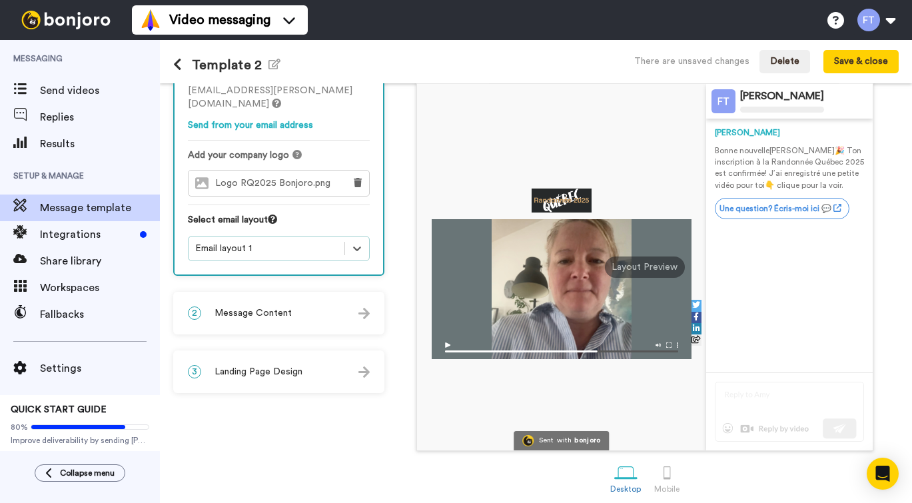
scroll to position [86, 0]
click at [352, 312] on div "2 Message Content" at bounding box center [278, 313] width 208 height 40
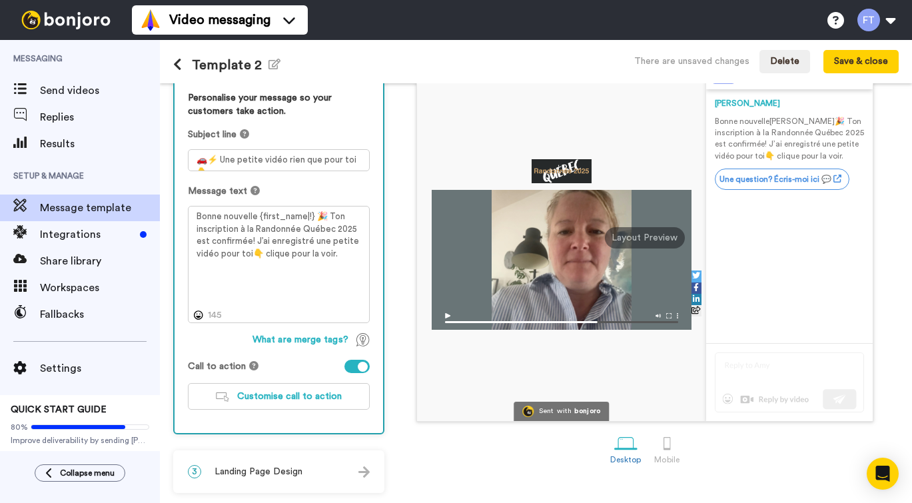
scroll to position [115, 0]
click at [318, 480] on div "3 Landing Page Design" at bounding box center [278, 471] width 208 height 40
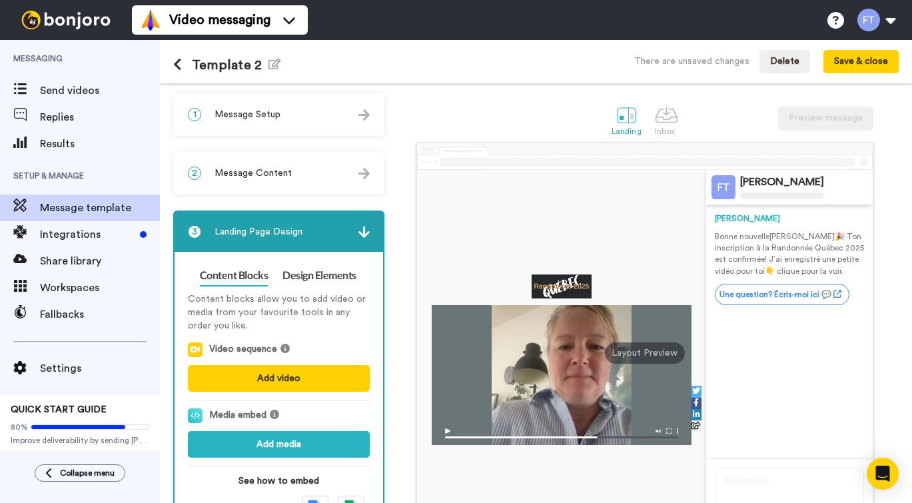
scroll to position [0, 0]
click at [638, 115] on div at bounding box center [626, 114] width 23 height 23
click at [678, 120] on div at bounding box center [666, 114] width 23 height 23
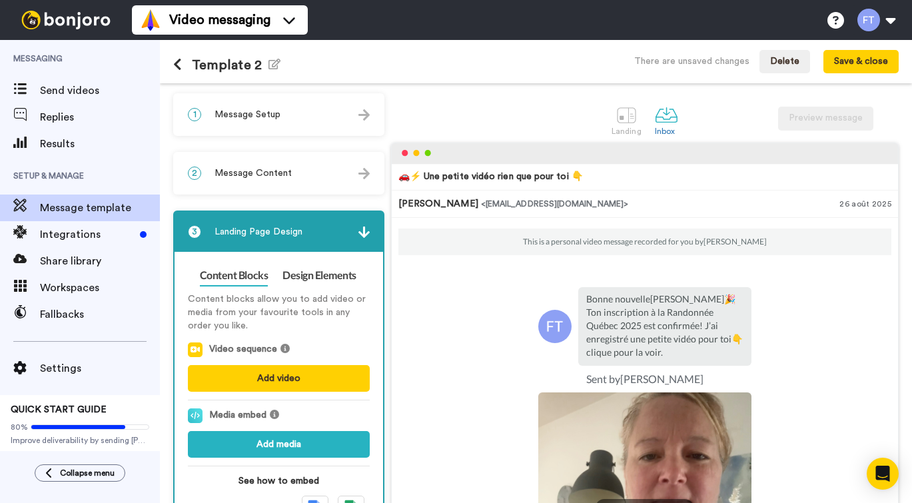
click at [370, 113] on img at bounding box center [363, 114] width 11 height 11
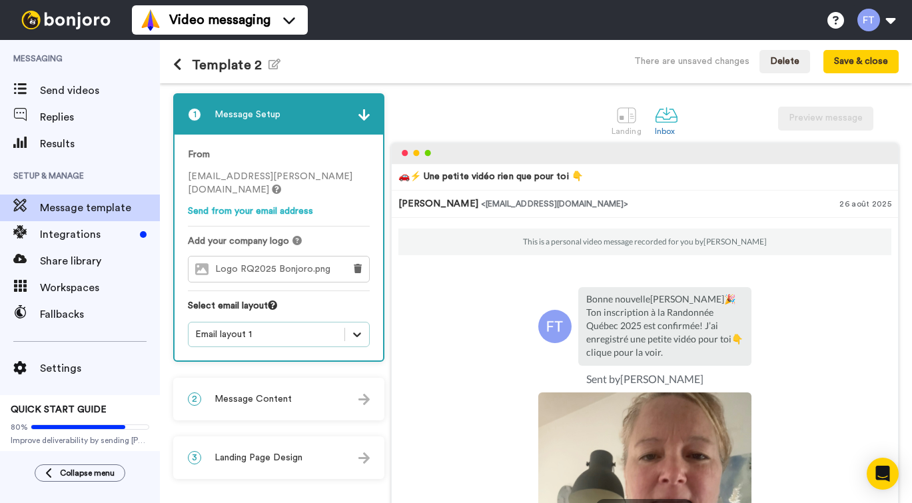
click at [361, 336] on icon at bounding box center [357, 334] width 8 height 5
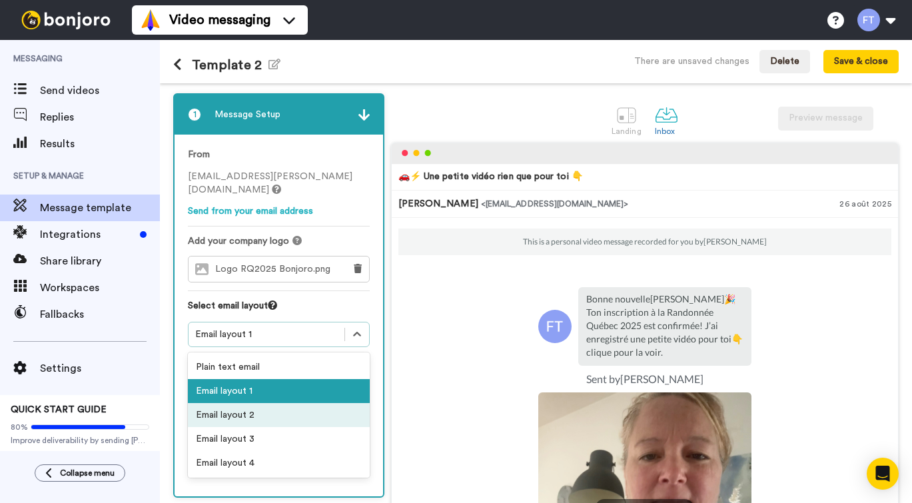
click at [351, 416] on div "Email layout 2" at bounding box center [279, 415] width 182 height 24
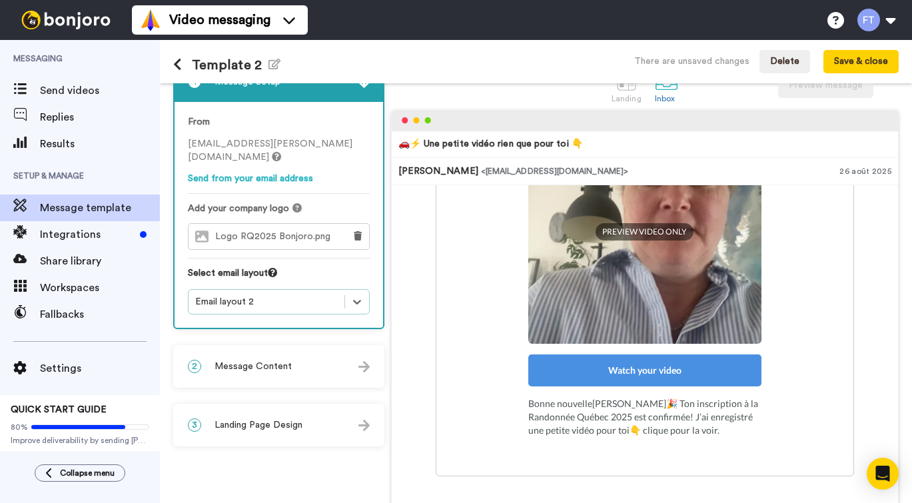
scroll to position [32, 0]
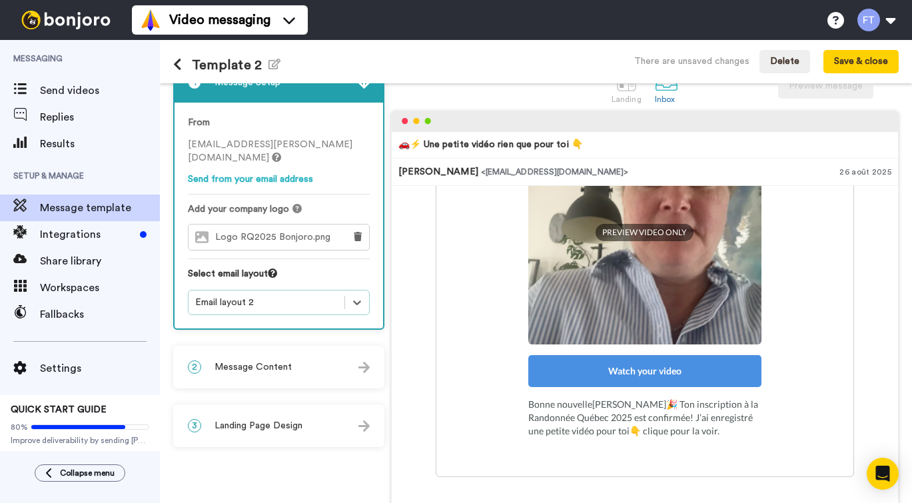
click at [370, 371] on img at bounding box center [363, 367] width 11 height 11
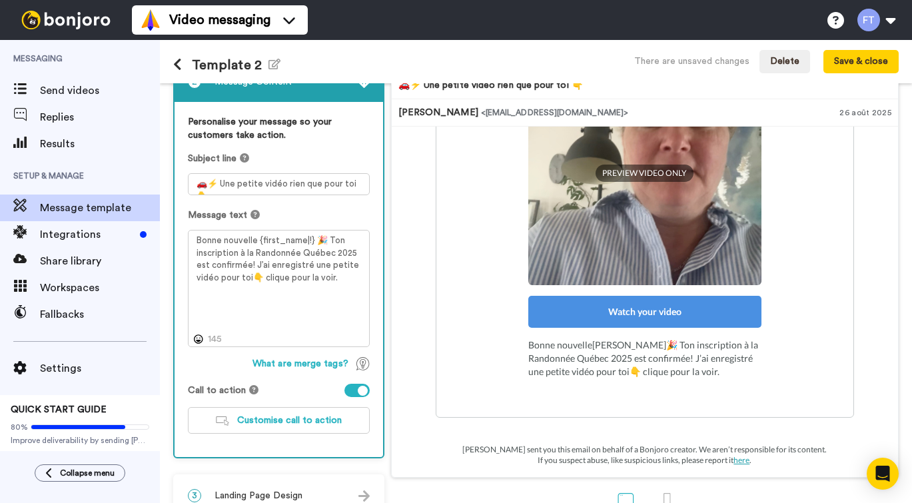
scroll to position [92, 0]
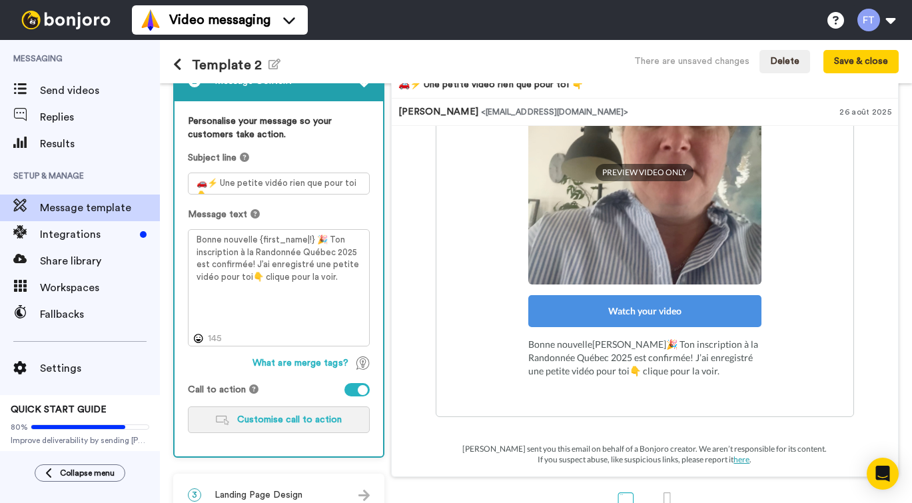
click at [342, 415] on span "Customise call to action" at bounding box center [289, 419] width 105 height 9
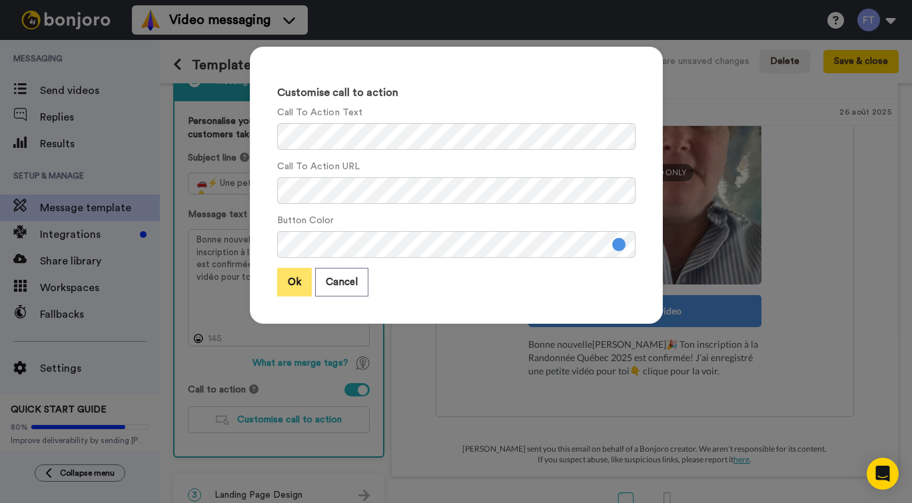
click at [292, 284] on button "Ok" at bounding box center [294, 282] width 35 height 29
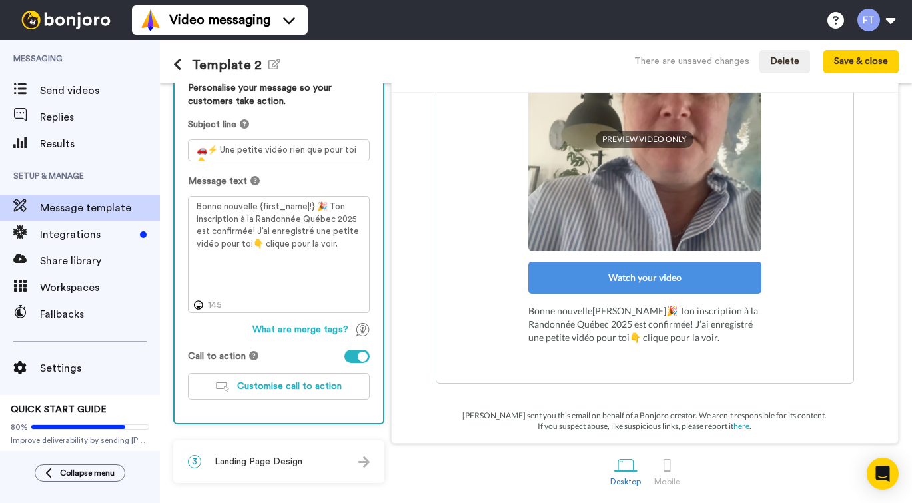
scroll to position [127, 0]
click at [370, 460] on img at bounding box center [363, 461] width 11 height 11
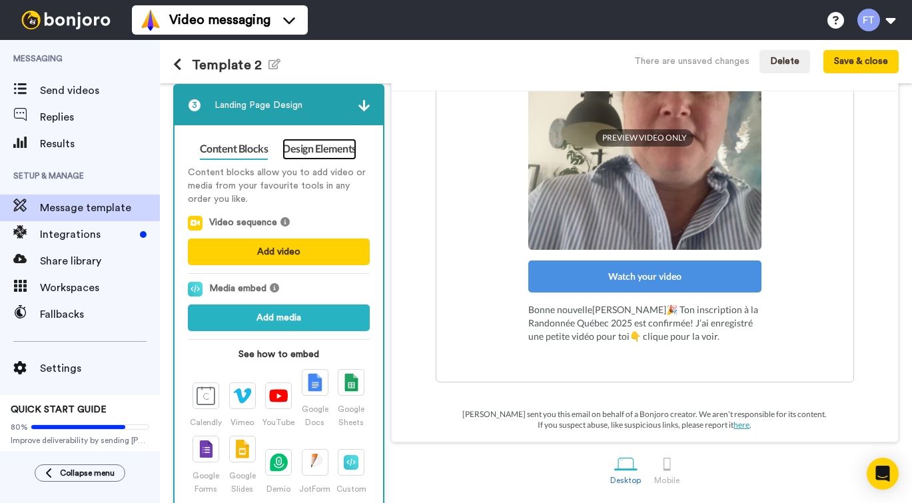
click at [339, 149] on link "Design Elements" at bounding box center [319, 148] width 74 height 21
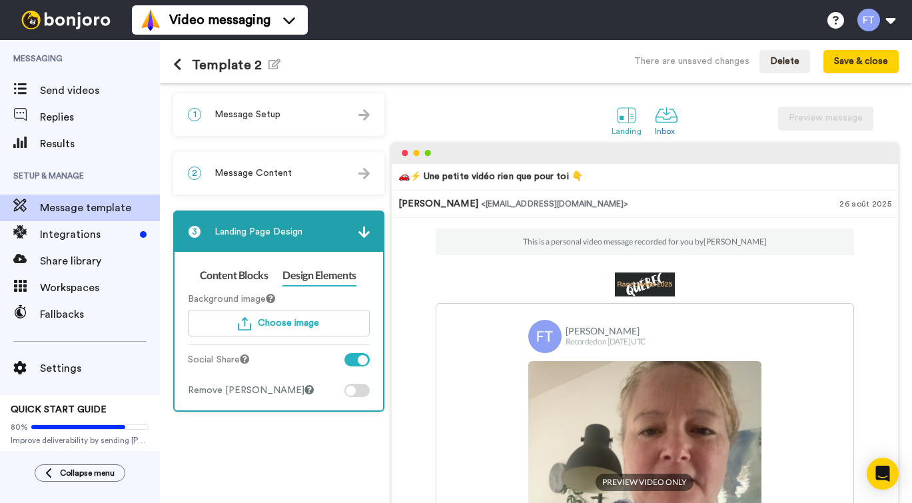
scroll to position [0, 0]
click at [638, 123] on div at bounding box center [626, 114] width 23 height 23
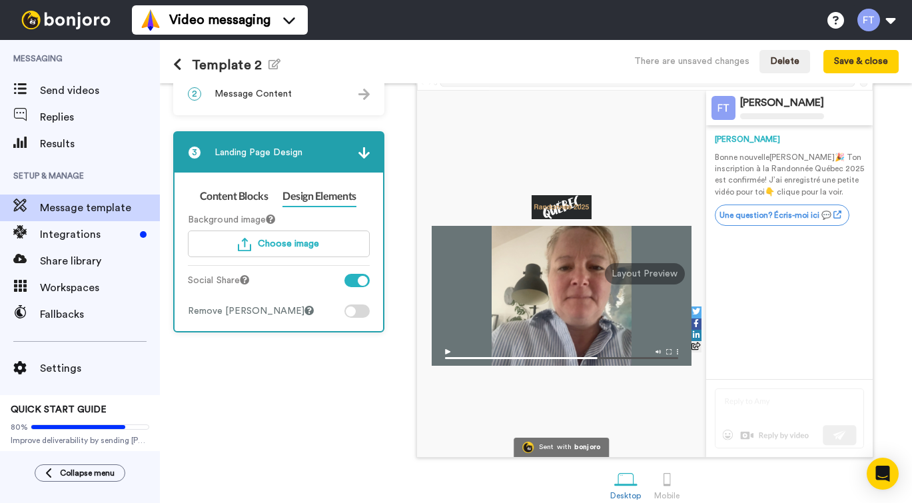
scroll to position [95, 0]
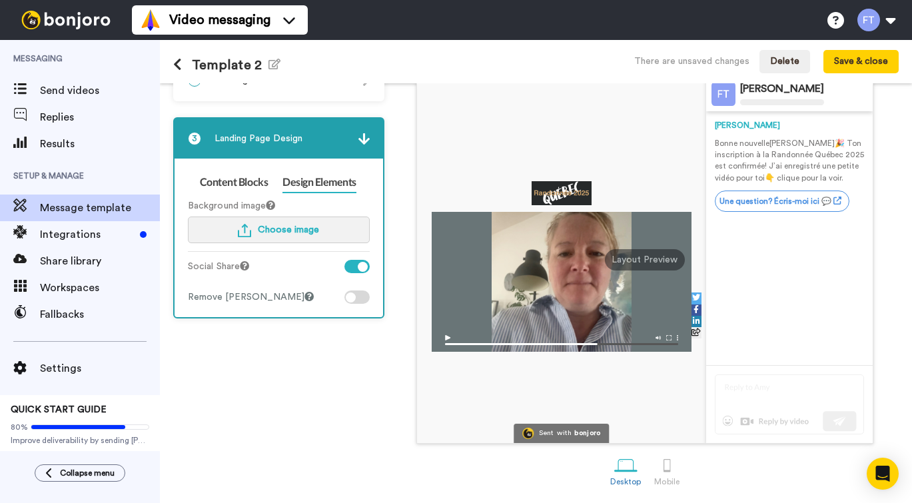
click at [287, 230] on span "Choose image" at bounding box center [288, 229] width 61 height 9
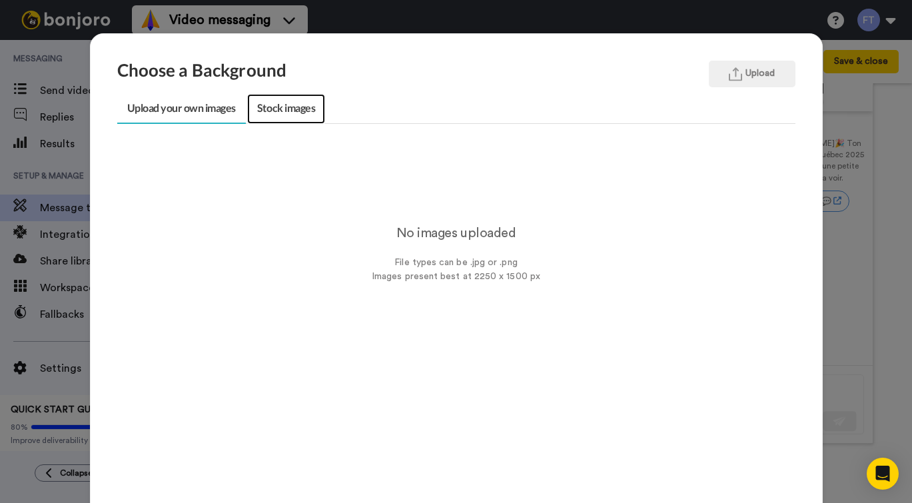
click at [276, 107] on link "Stock images" at bounding box center [286, 109] width 78 height 30
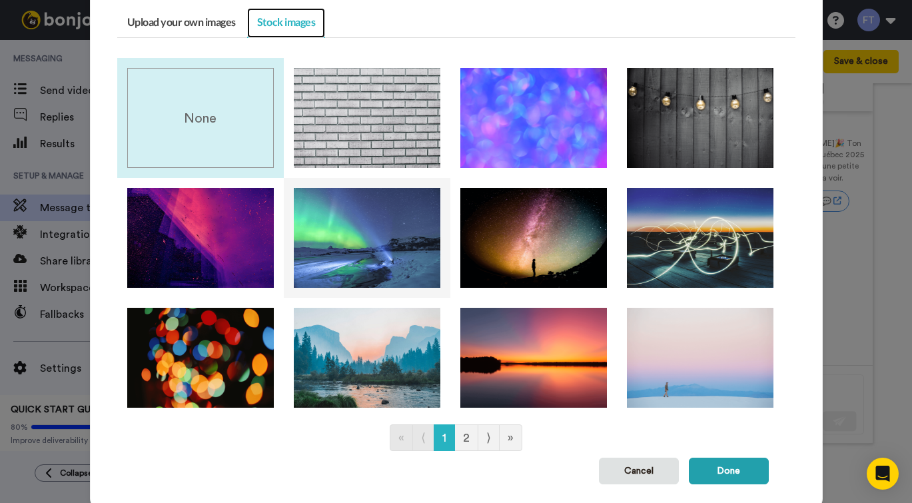
scroll to position [87, 0]
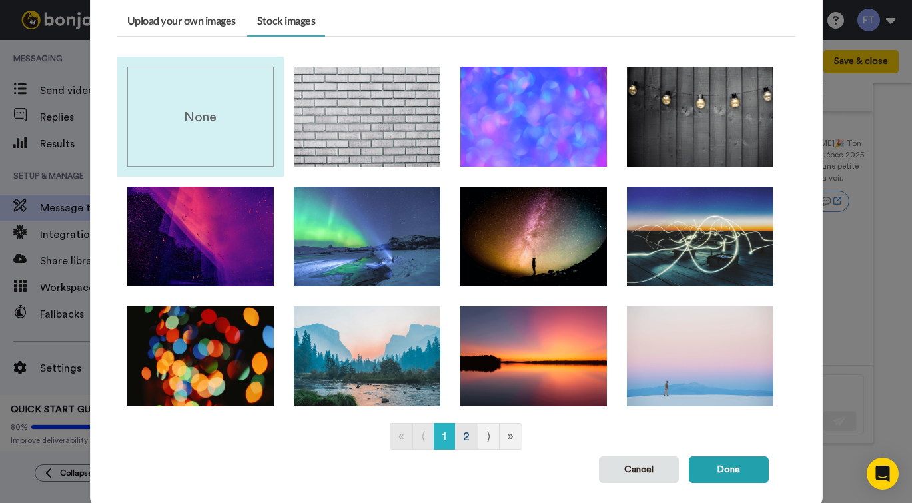
click at [465, 443] on link "2" at bounding box center [466, 436] width 24 height 27
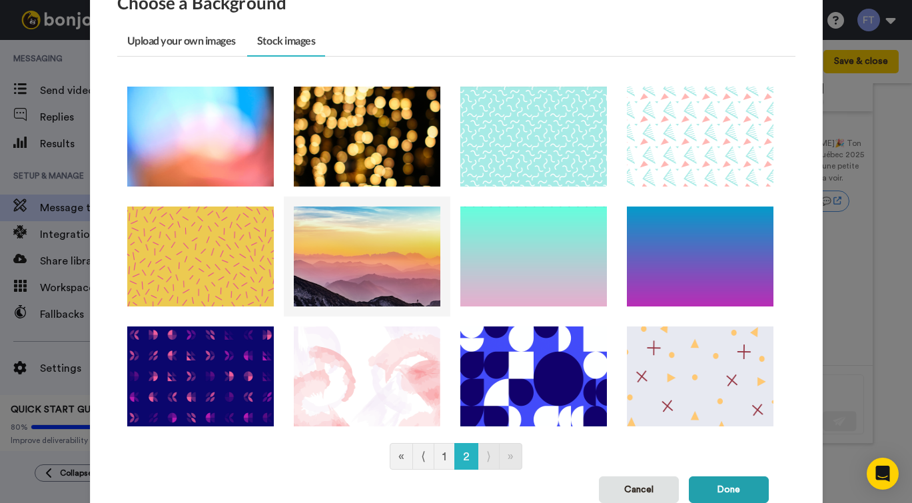
scroll to position [85, 0]
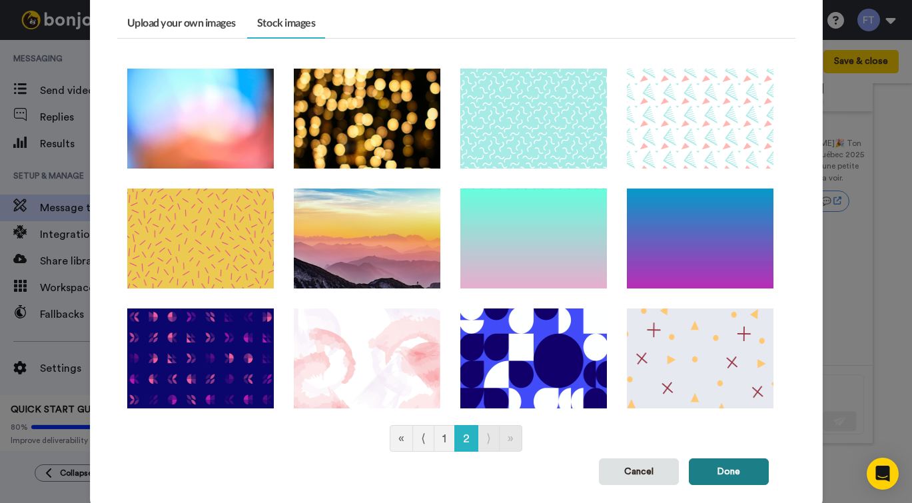
click at [737, 467] on button "Done" at bounding box center [728, 471] width 80 height 27
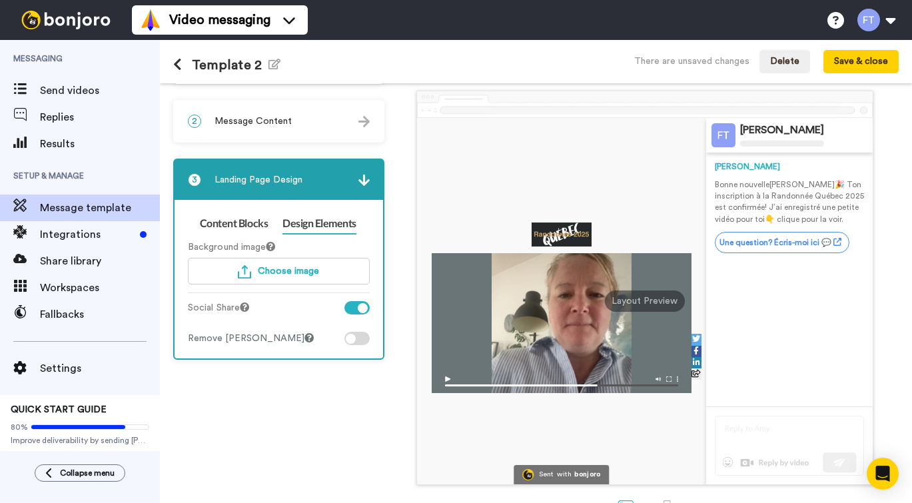
scroll to position [57, 0]
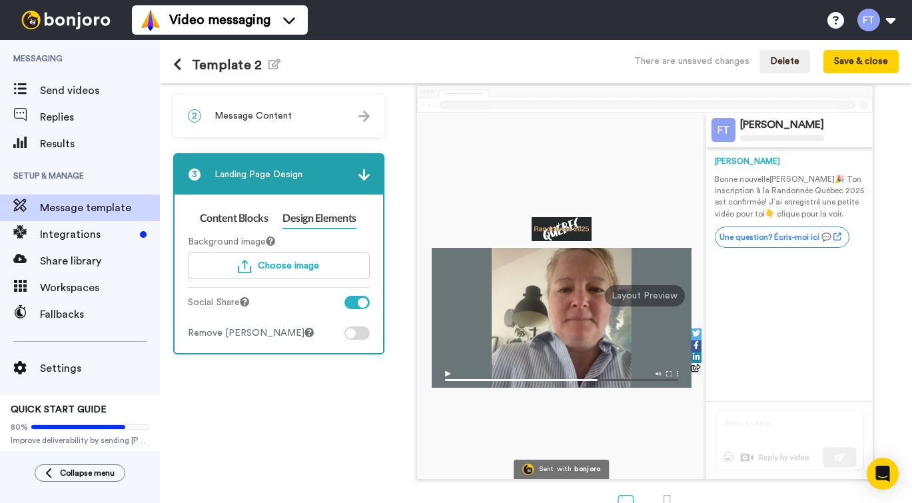
click at [370, 303] on div at bounding box center [356, 302] width 25 height 13
click at [370, 304] on div at bounding box center [356, 302] width 25 height 13
click at [370, 331] on div at bounding box center [356, 332] width 25 height 13
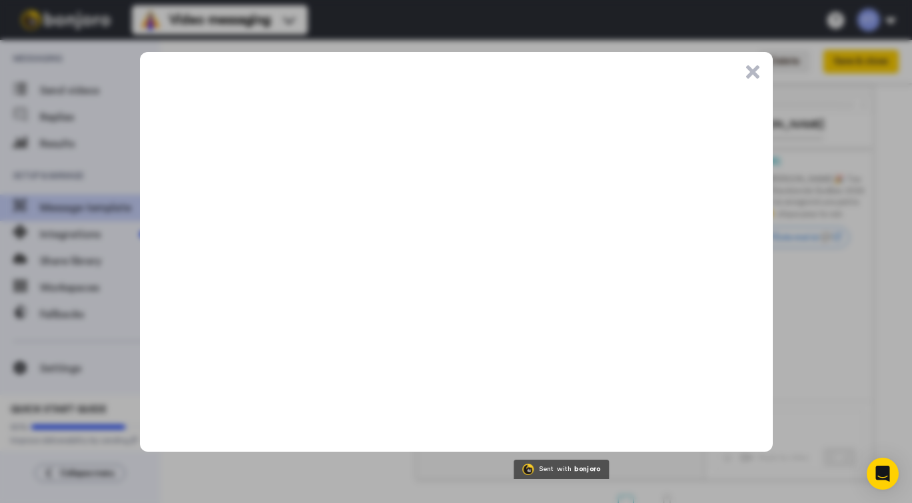
click at [751, 70] on button ".cls-1{stroke-width:0px;}" at bounding box center [752, 71] width 13 height 13
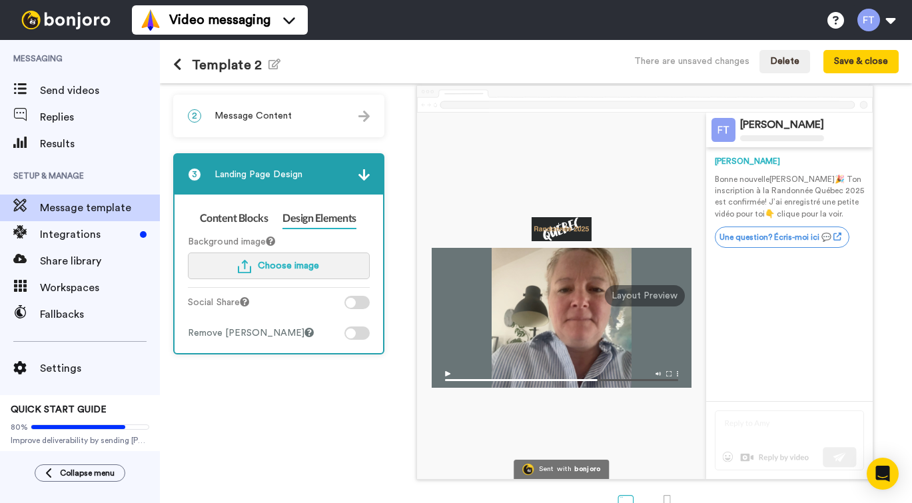
click at [303, 268] on span "Choose image" at bounding box center [288, 265] width 61 height 9
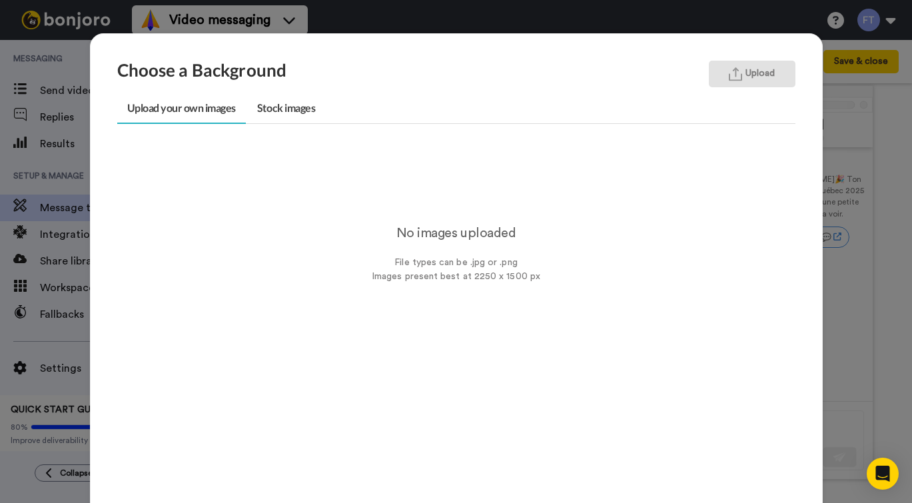
click at [736, 77] on img "button" at bounding box center [734, 74] width 13 height 14
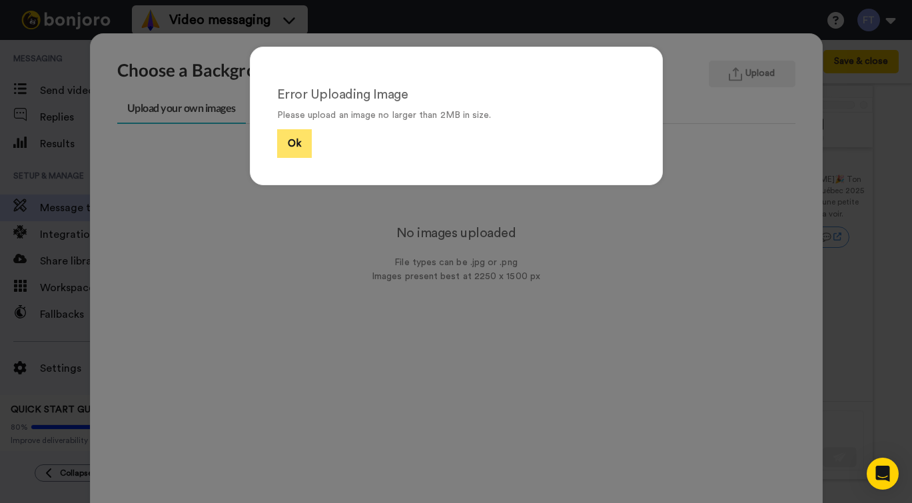
click at [296, 146] on button "Ok" at bounding box center [294, 143] width 35 height 29
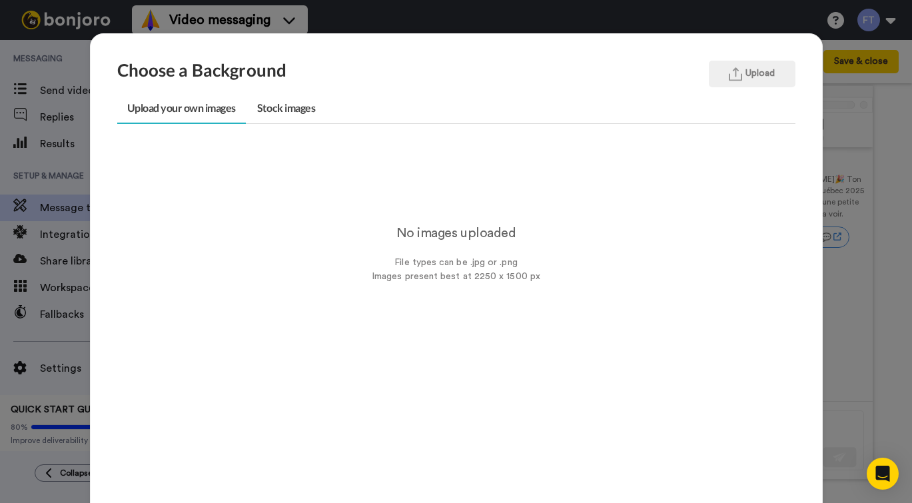
scroll to position [33, 0]
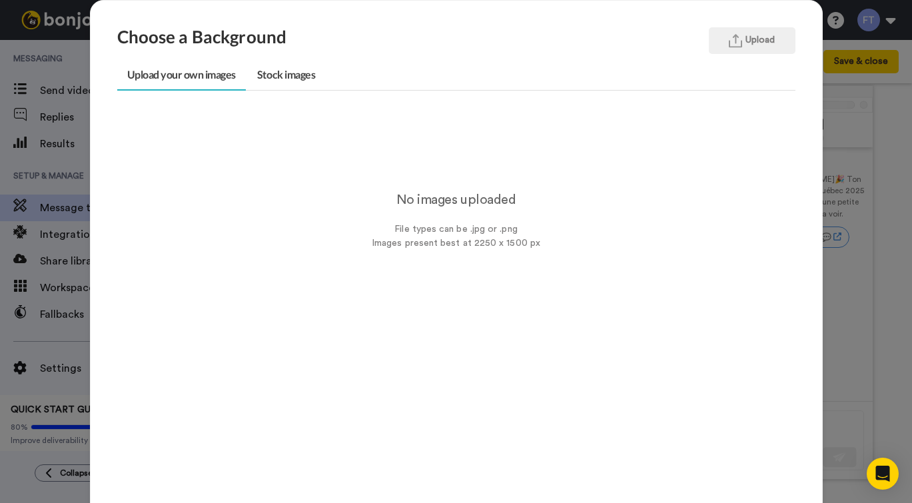
click at [76, 167] on div "Choose a Background Upload Upload your own images Stock images No images upload…" at bounding box center [456, 251] width 912 height 503
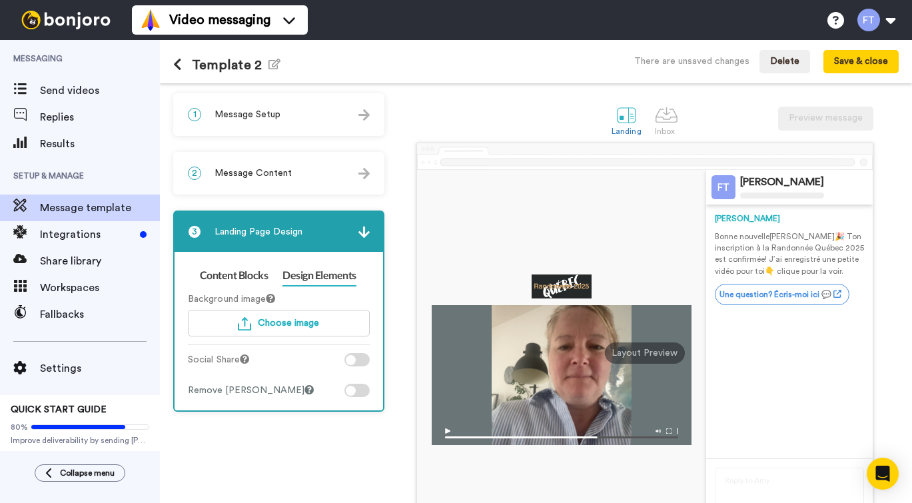
scroll to position [0, 0]
click at [862, 61] on button "Save & close" at bounding box center [860, 62] width 75 height 24
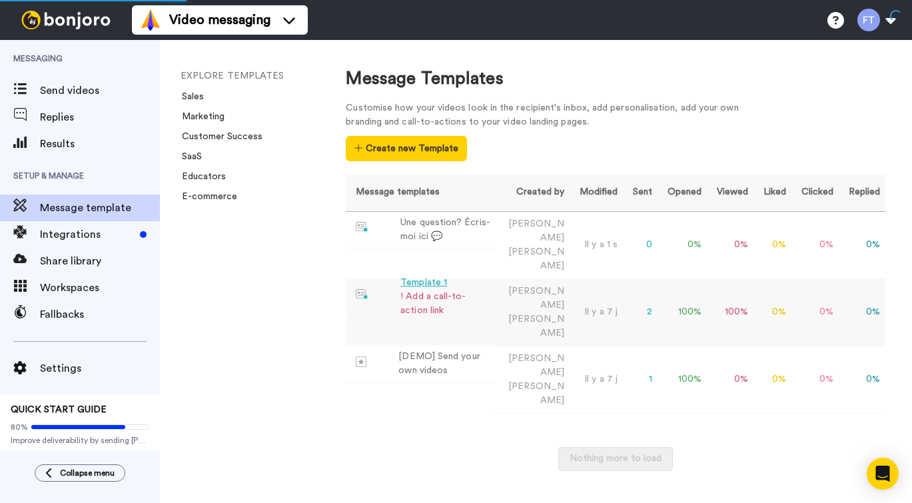
click at [423, 276] on div "Template 1" at bounding box center [445, 283] width 90 height 14
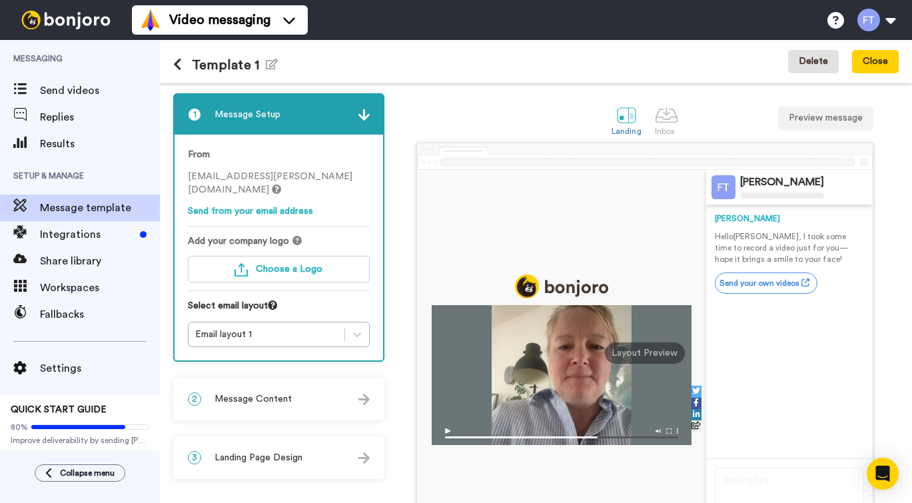
click at [808, 61] on button "Delete" at bounding box center [813, 62] width 51 height 24
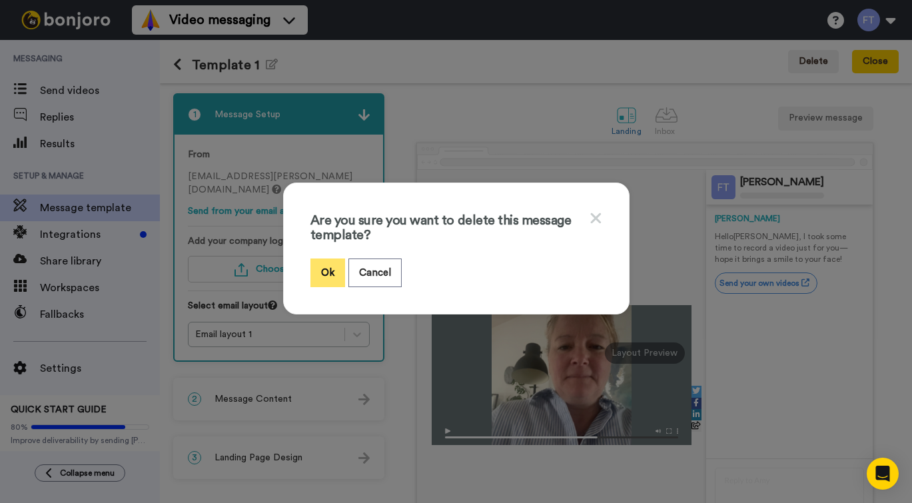
click at [323, 274] on button "Ok" at bounding box center [327, 272] width 35 height 29
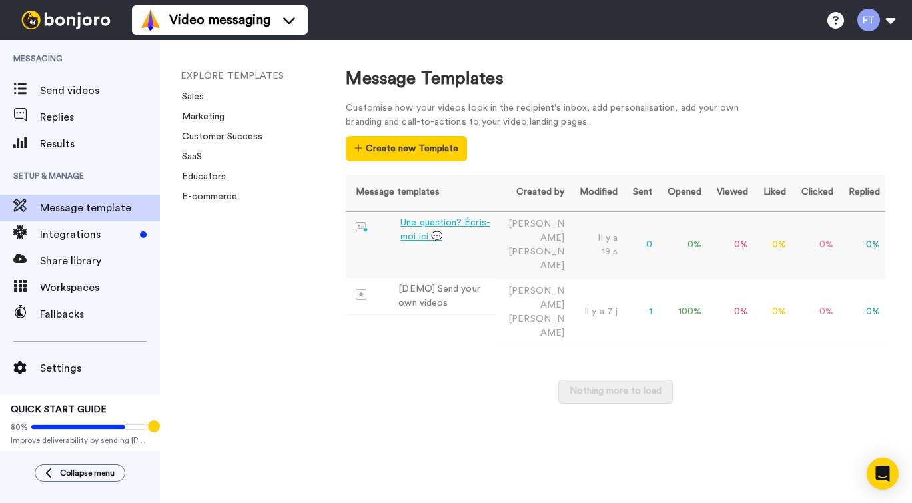
click at [422, 224] on div "Une question? Écris-moi ici 💬" at bounding box center [445, 230] width 90 height 28
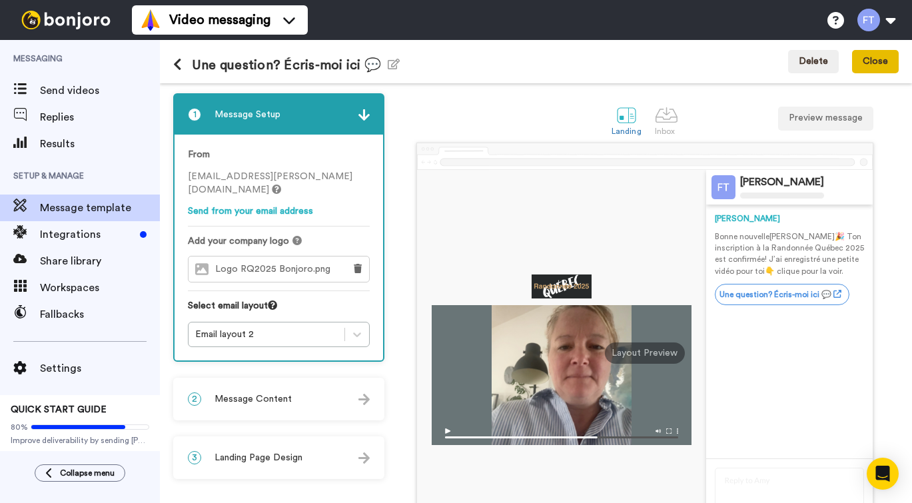
click at [870, 64] on button "Close" at bounding box center [875, 62] width 47 height 24
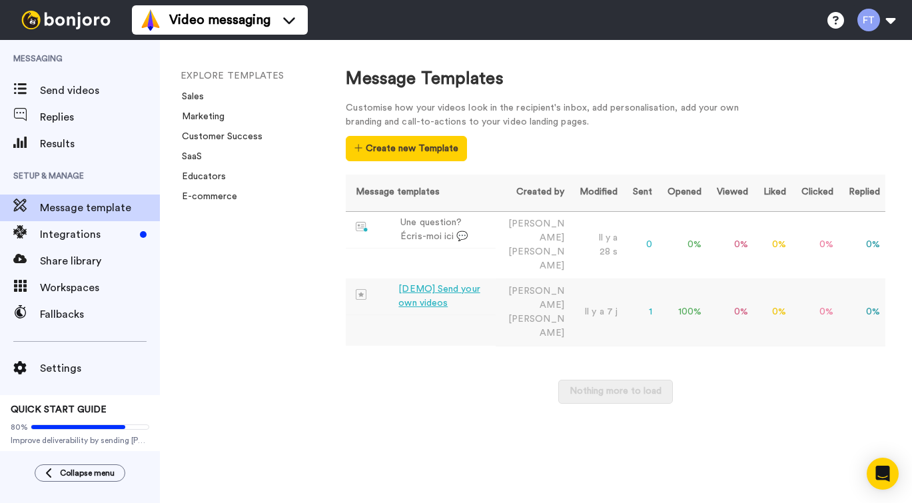
click at [436, 282] on div "[DEMO] Send your own videos" at bounding box center [443, 296] width 91 height 28
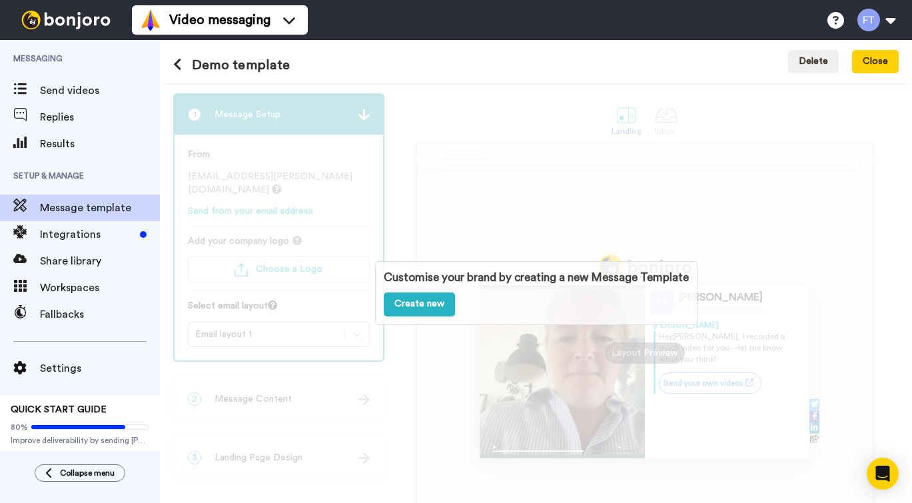
click at [488, 232] on div "Customise your brand by creating a new Message Template Create new" at bounding box center [536, 292] width 752 height 419
click at [811, 67] on button "Delete" at bounding box center [813, 62] width 51 height 24
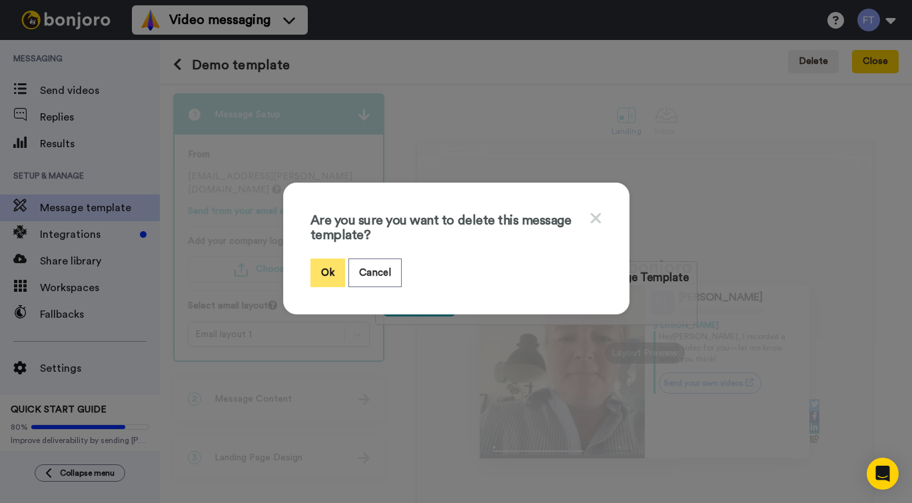
click at [334, 274] on button "Ok" at bounding box center [327, 272] width 35 height 29
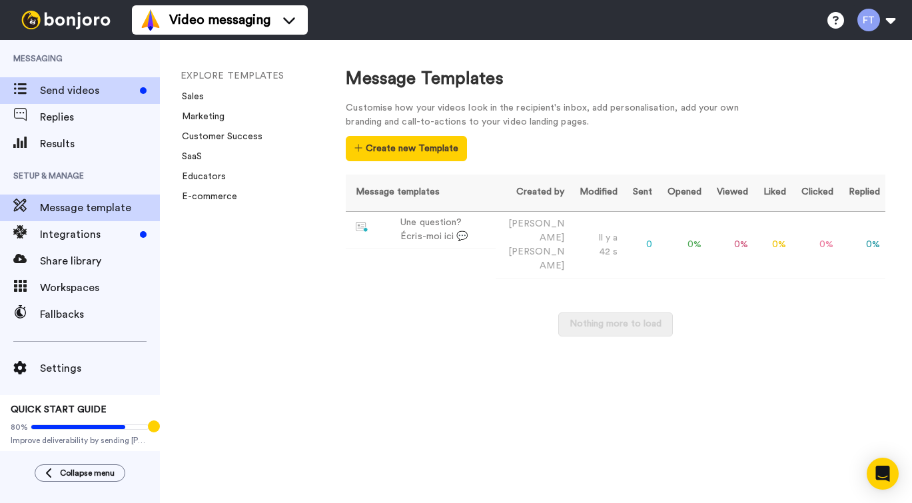
click at [106, 85] on span "Send videos" at bounding box center [87, 91] width 95 height 16
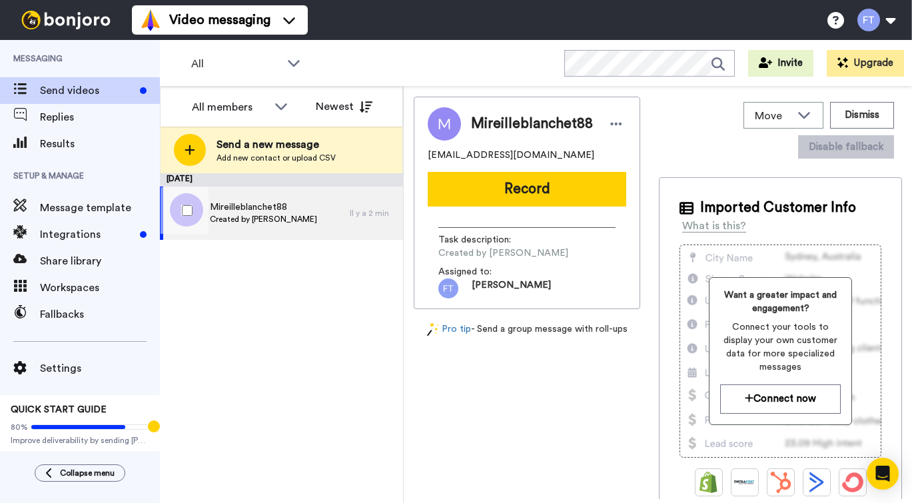
click at [258, 231] on div "Mireilleblanchet88 Created by Frédérick Thibeault" at bounding box center [255, 212] width 190 height 53
click at [621, 123] on icon at bounding box center [616, 123] width 12 height 13
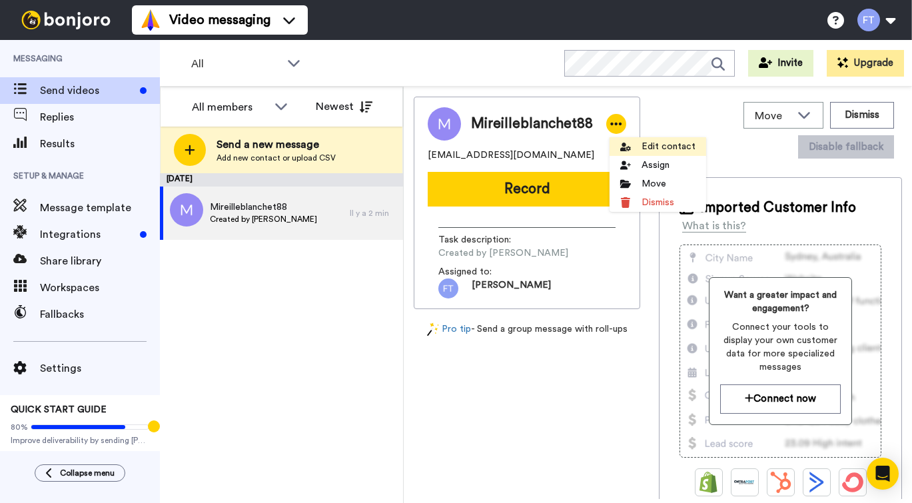
click at [659, 148] on li "Edit contact" at bounding box center [657, 146] width 97 height 19
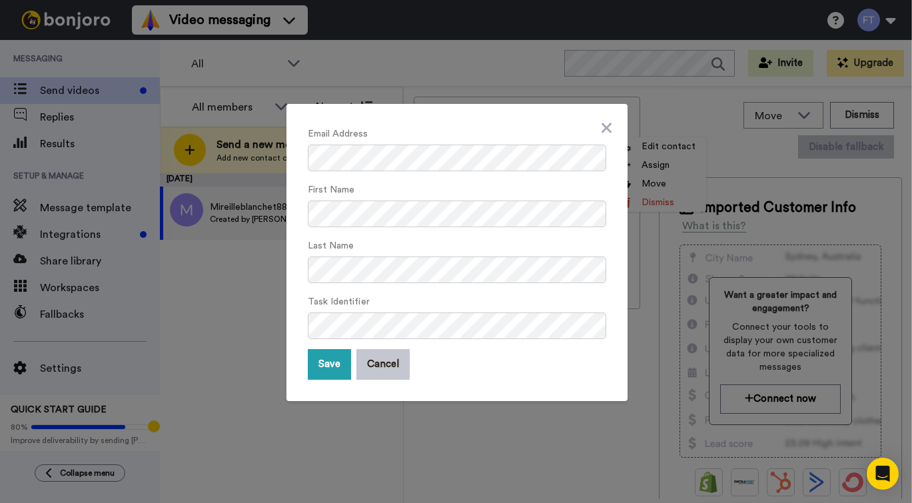
click at [440, 298] on div "Task Identifier" at bounding box center [457, 316] width 298 height 46
click at [246, 326] on div "Email Address First Name Last Name Task Identifier Save Cancel" at bounding box center [456, 251] width 912 height 503
click at [326, 361] on button "Save" at bounding box center [329, 364] width 43 height 31
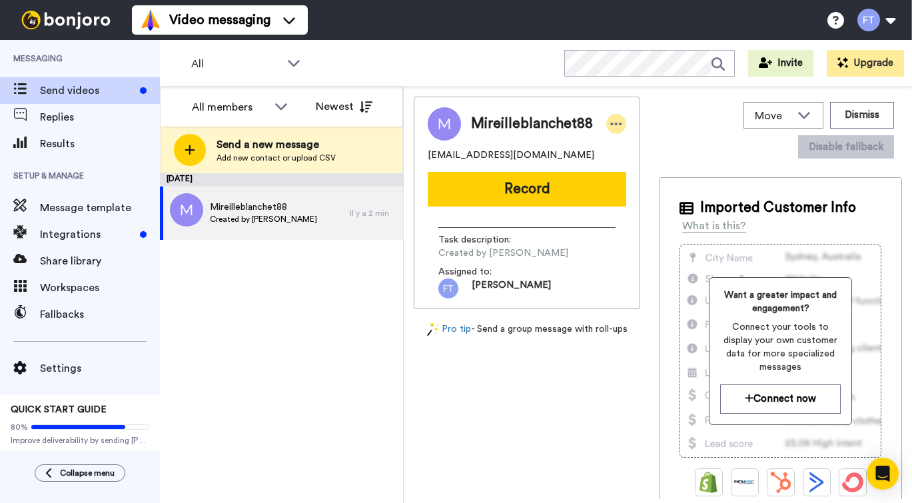
click at [619, 122] on icon at bounding box center [616, 123] width 12 height 13
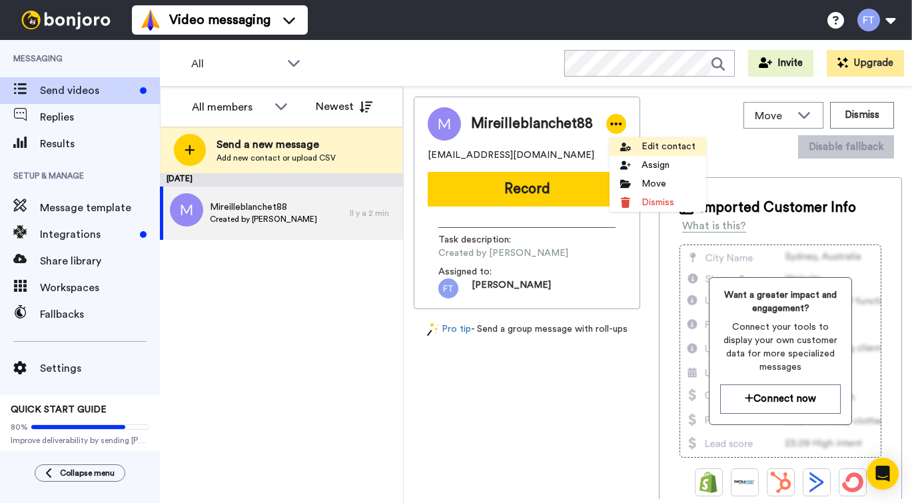
click at [627, 140] on li "Edit contact" at bounding box center [657, 146] width 97 height 19
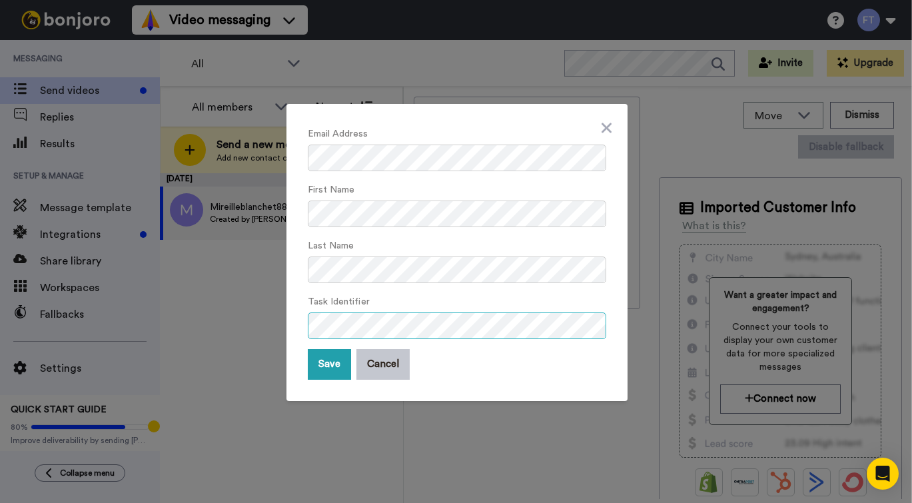
click at [267, 326] on div "Email Address First Name Last Name Task Identifier Save Cancel" at bounding box center [456, 251] width 912 height 503
click at [332, 366] on button "Save" at bounding box center [329, 364] width 43 height 31
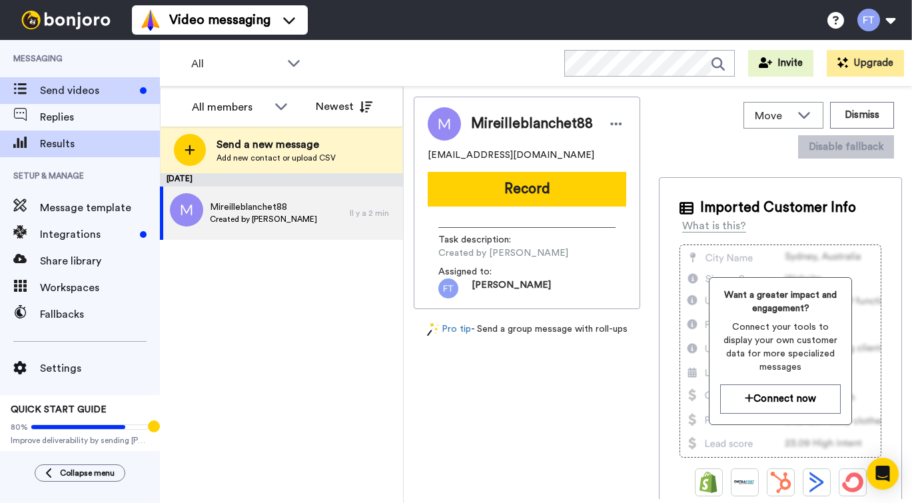
click at [84, 140] on span "Results" at bounding box center [100, 144] width 120 height 16
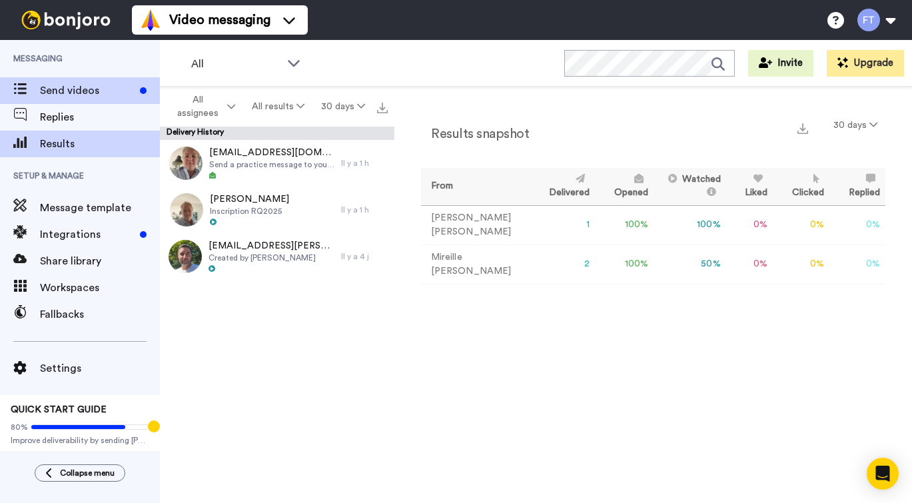
click at [75, 91] on span "Send videos" at bounding box center [87, 91] width 95 height 16
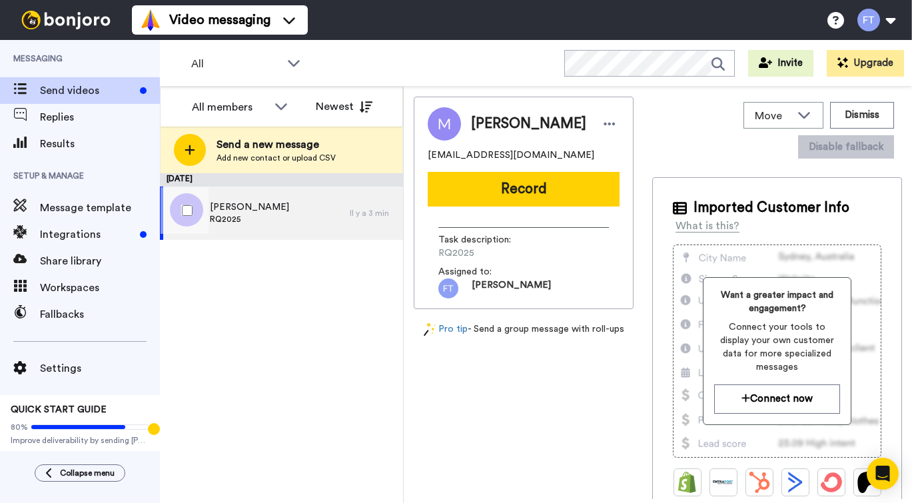
click at [265, 212] on span "[PERSON_NAME]" at bounding box center [249, 206] width 79 height 13
click at [608, 123] on icon at bounding box center [609, 123] width 12 height 13
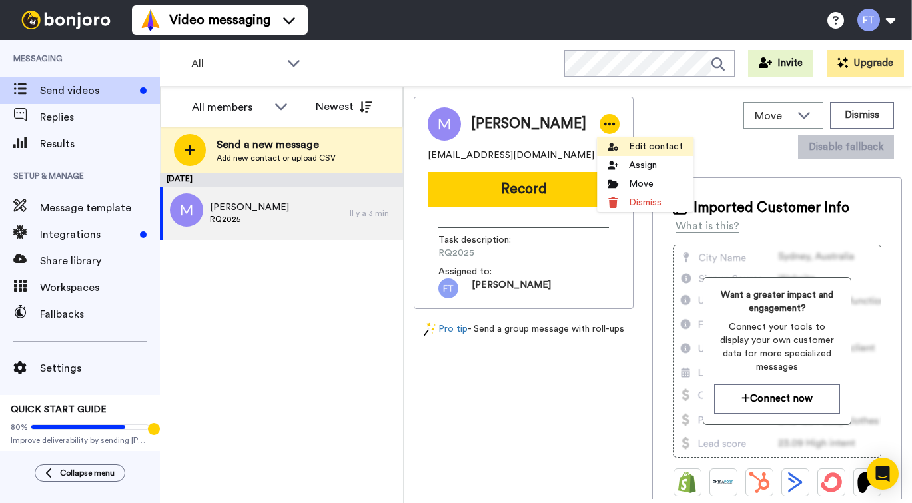
click at [635, 144] on li "Edit contact" at bounding box center [645, 146] width 97 height 19
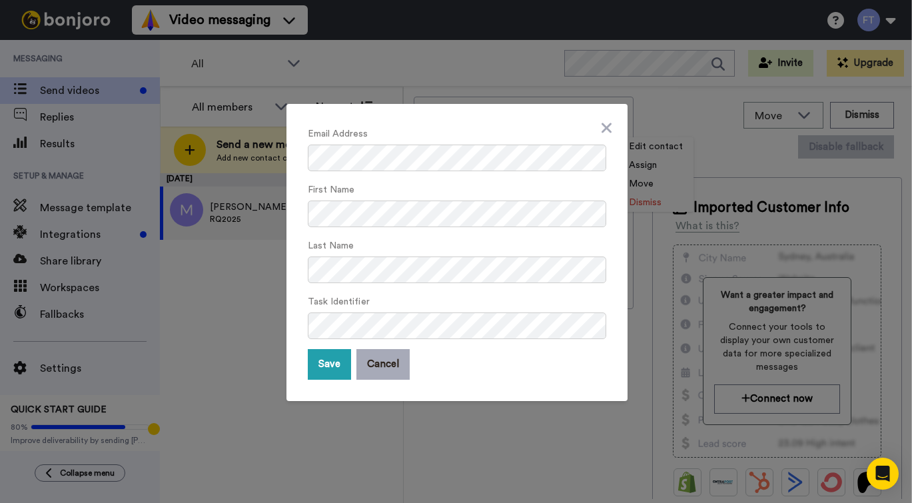
click at [384, 365] on button "Cancel" at bounding box center [382, 364] width 53 height 31
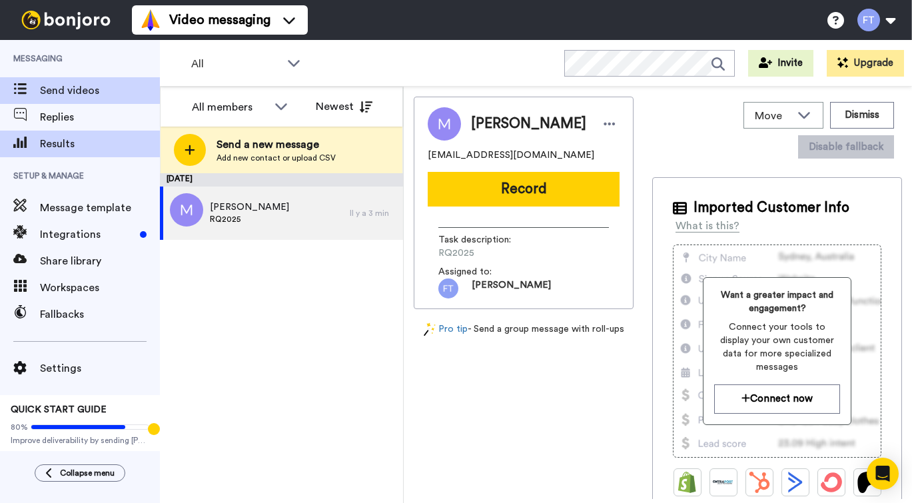
click at [75, 142] on span "Results" at bounding box center [100, 144] width 120 height 16
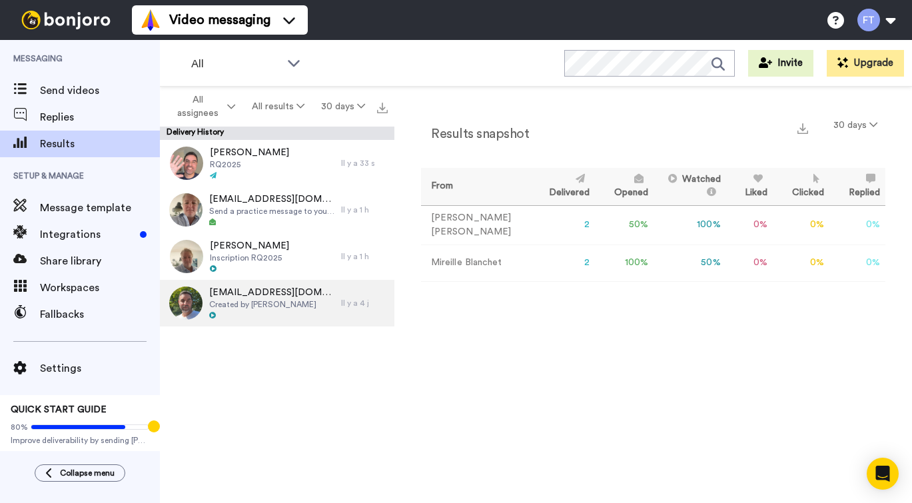
click at [246, 303] on span "Created by [PERSON_NAME]" at bounding box center [271, 304] width 125 height 11
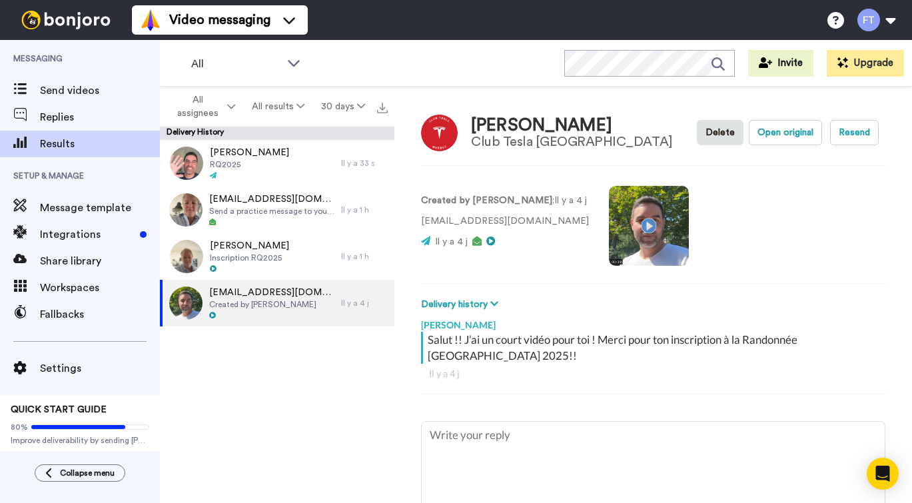
click at [657, 225] on video at bounding box center [649, 226] width 80 height 80
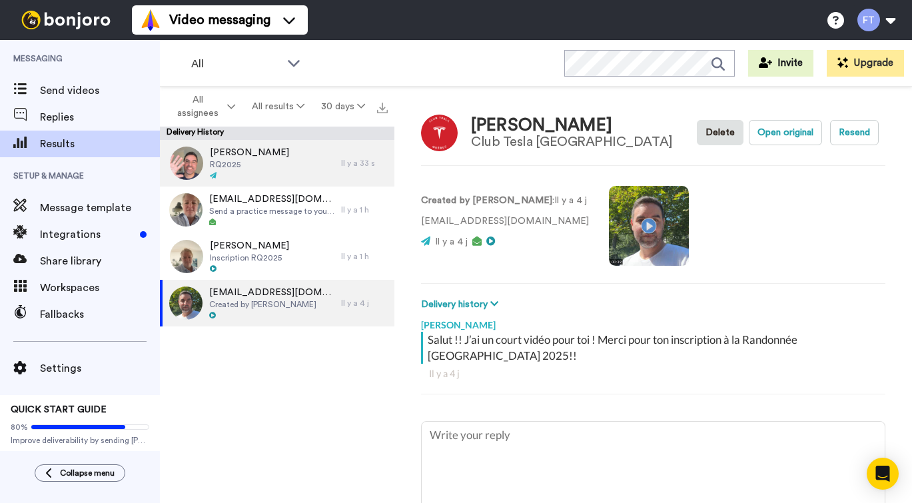
click at [265, 165] on span "RQ2025" at bounding box center [249, 164] width 79 height 11
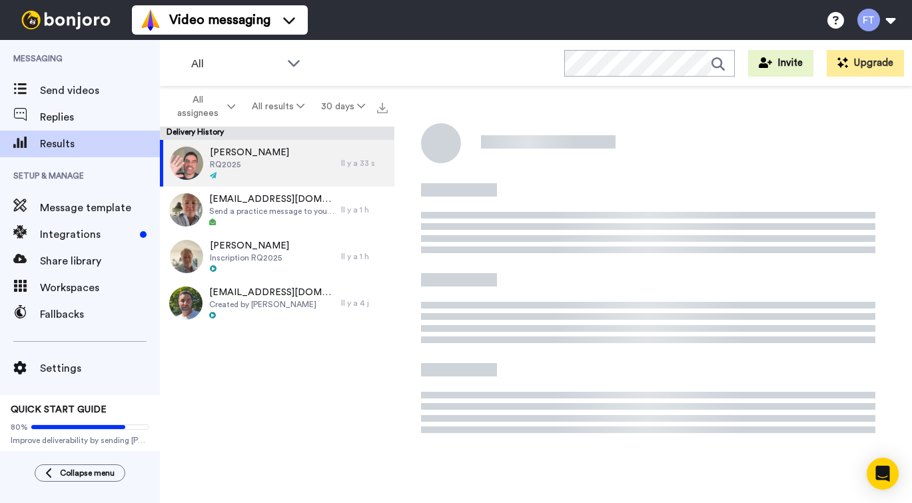
type textarea "x"
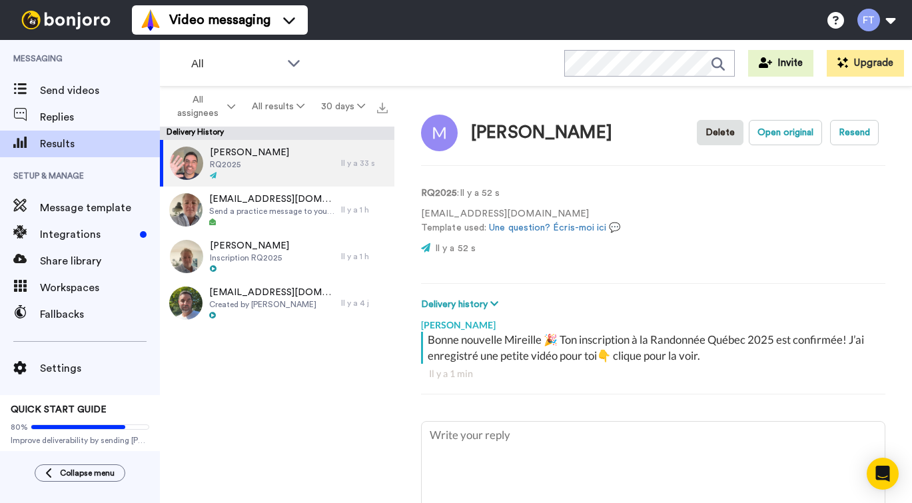
click at [258, 369] on div "Mireille Blanchet RQ2025 Il y a 33 s mimiblanchet@icloud.com Send a practice me…" at bounding box center [277, 325] width 234 height 371
click at [107, 419] on div "80% Improve deliverability by sending Bonjoro’s from your own email" at bounding box center [80, 430] width 138 height 29
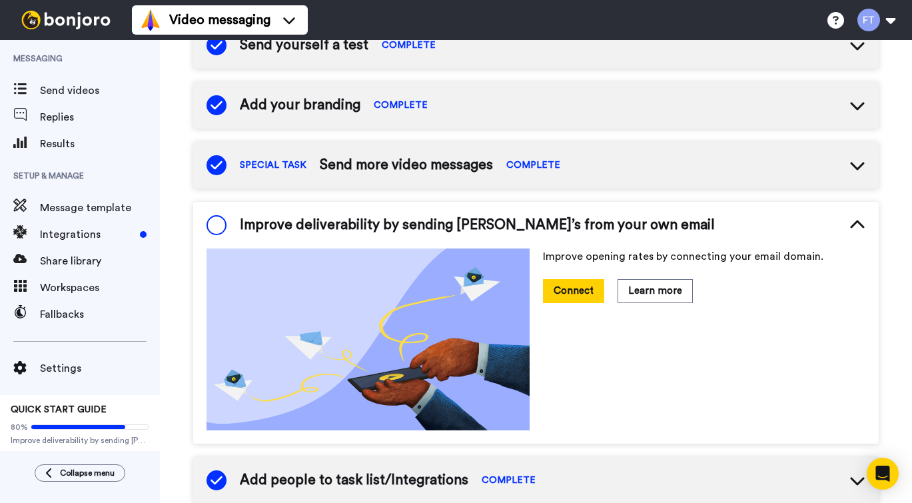
scroll to position [176, 0]
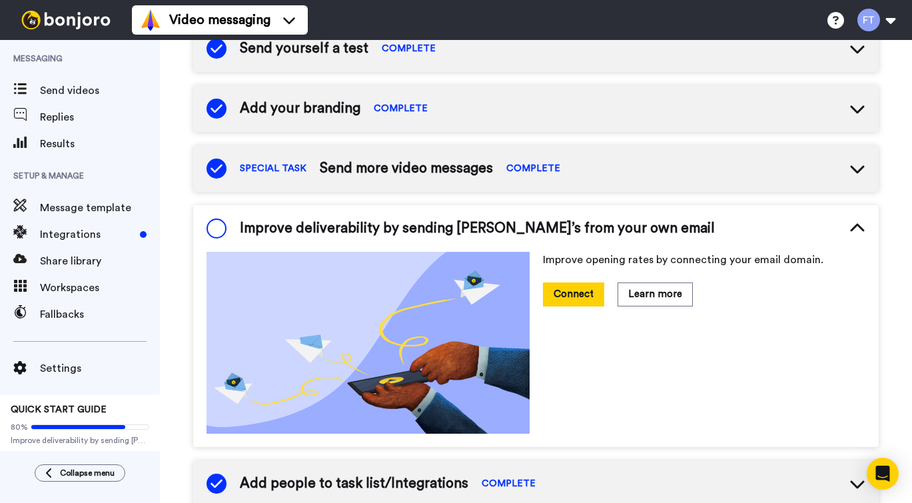
click at [860, 106] on icon at bounding box center [857, 109] width 16 height 16
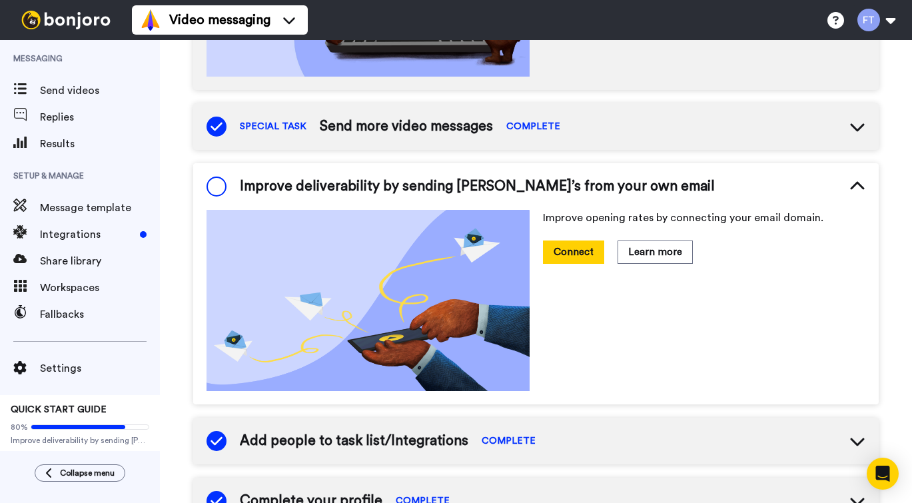
scroll to position [463, 0]
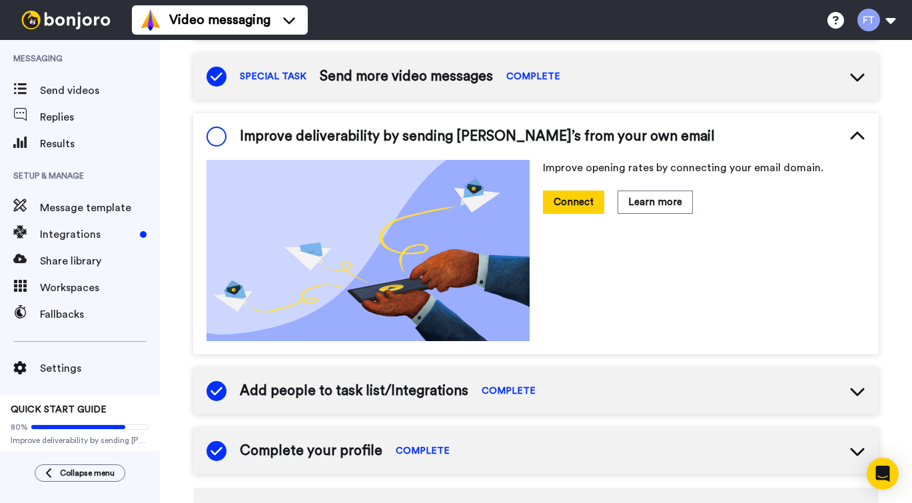
click at [862, 138] on icon at bounding box center [857, 135] width 14 height 8
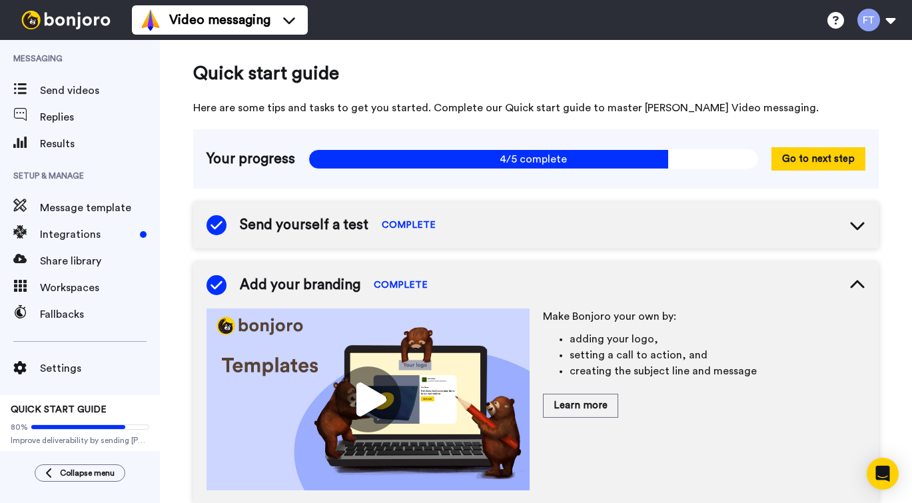
scroll to position [0, 0]
